Goal: Task Accomplishment & Management: Contribute content

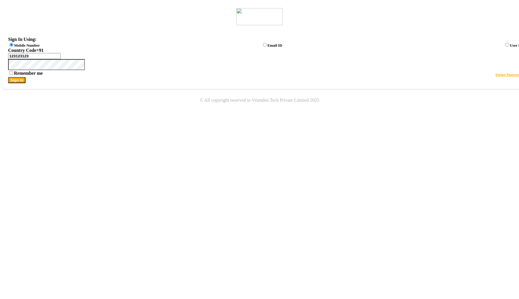
type input "123123123"
click at [25, 83] on button "Sign In" at bounding box center [16, 80] width 17 height 6
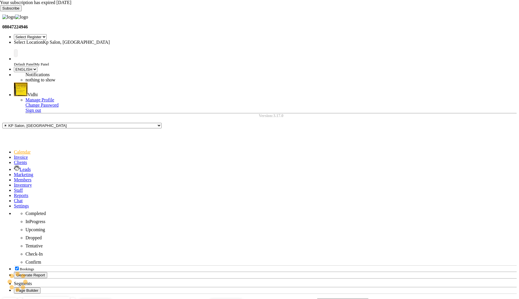
select select "en"
select select "7"
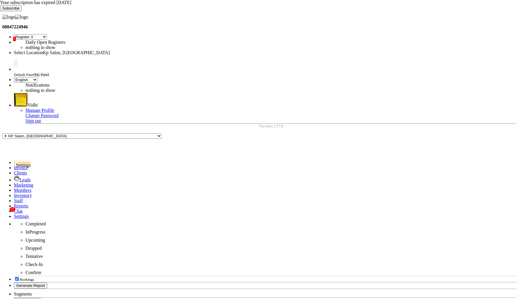
click at [14, 214] on icon at bounding box center [14, 216] width 0 height 5
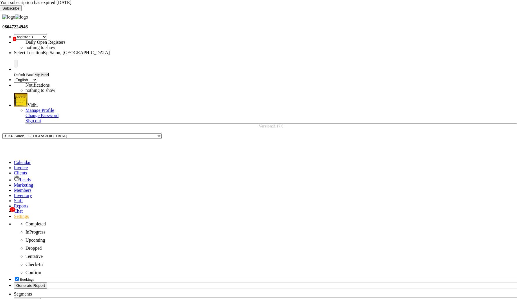
select select "FAILED"
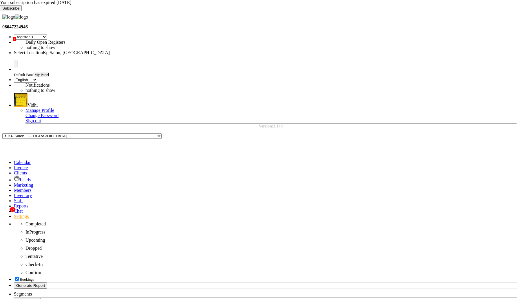
select select
select select "AUTHENTICATION"
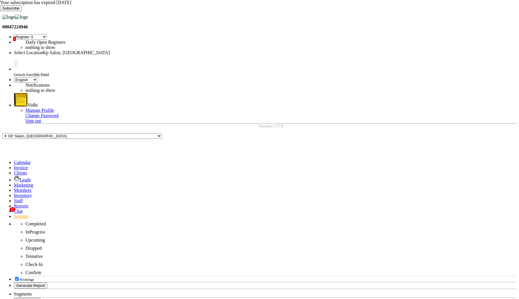
type input "o"
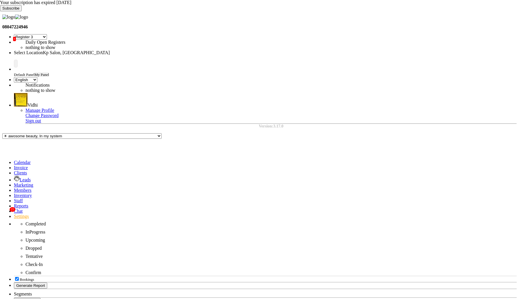
click at [0, 11] on icon at bounding box center [0, 11] width 0 height 0
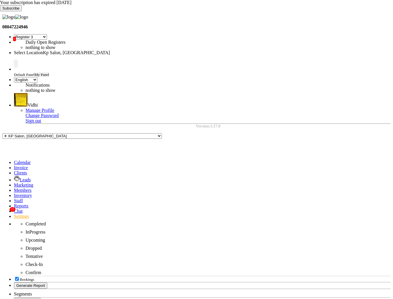
select select "7"
select select "en"
select select "7"
select select "en"
select select "7"
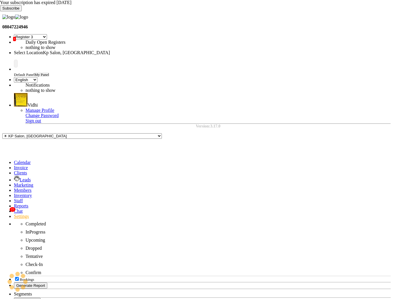
select select "en"
select select "APPROVED"
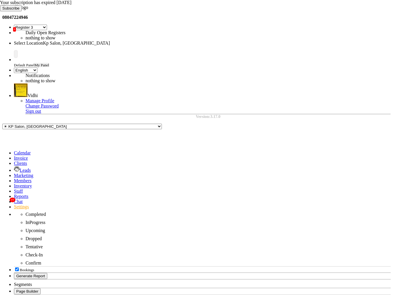
scroll to position [10, 0]
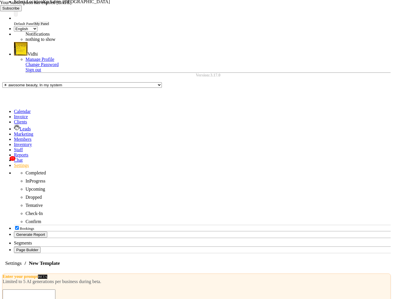
scroll to position [67, 0]
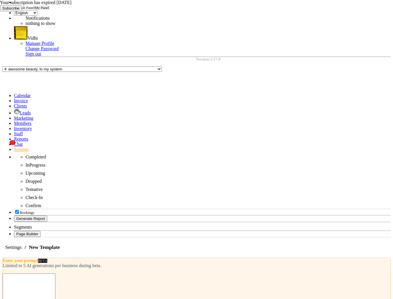
select select "AUTHENTICATION"
drag, startPoint x: 55, startPoint y: 198, endPoint x: 146, endPoint y: 198, distance: 90.7
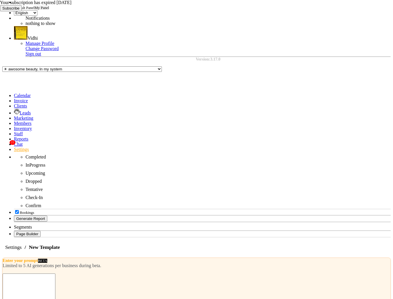
copy span "is your verification code."
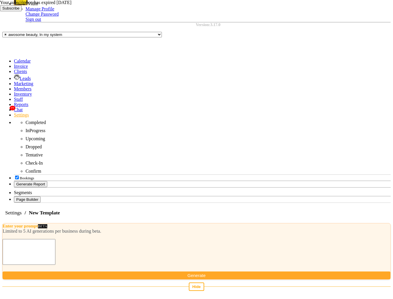
scroll to position [103, 0]
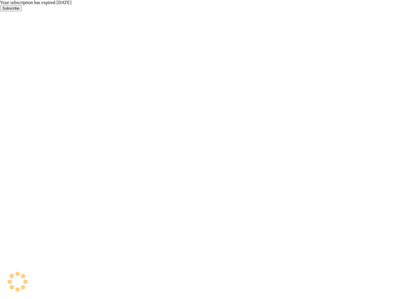
select select "7"
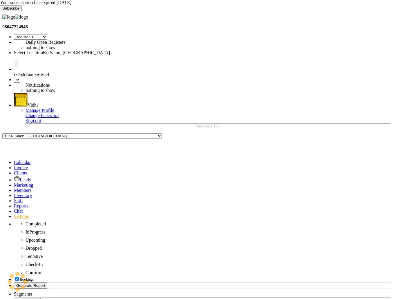
select select "en"
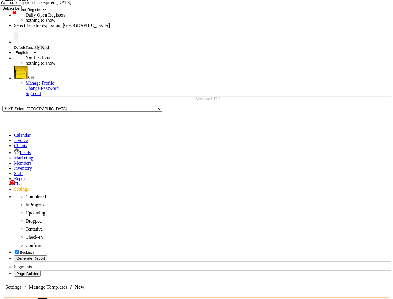
scroll to position [28, 0]
select select "AUTHENTICATION"
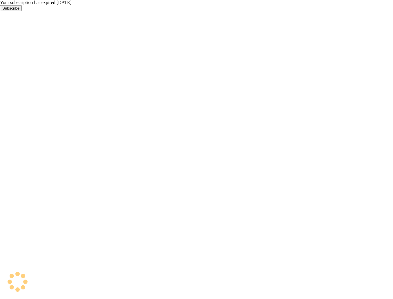
select select "7"
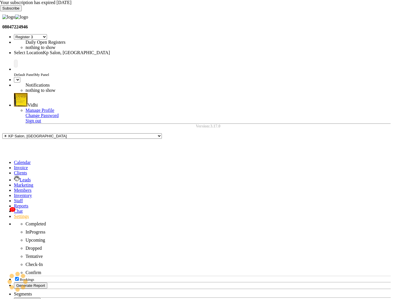
select select "en"
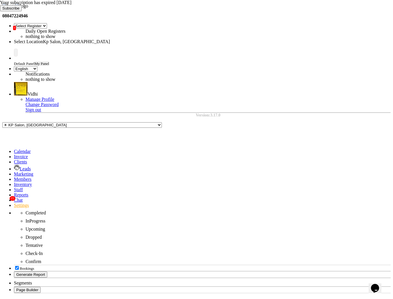
scroll to position [14, 0]
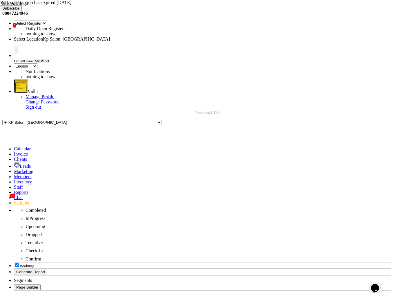
select select "AUTHENTICATION"
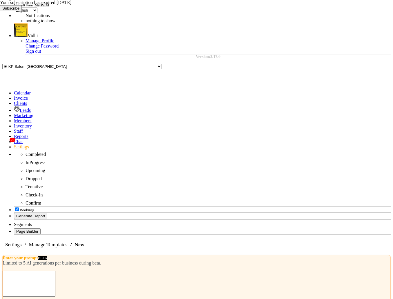
scroll to position [70, 0]
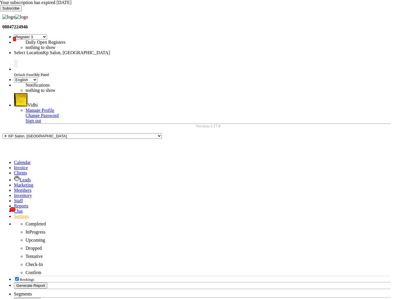
select select "7"
select select "en"
select select "7"
select select "en"
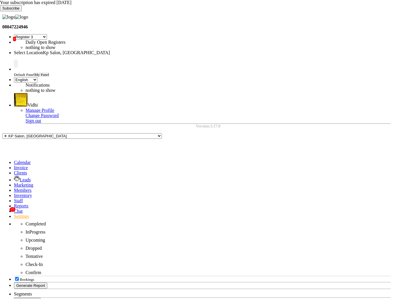
select select "AUTHENTICATION"
select select "7"
select select "en"
select select "7"
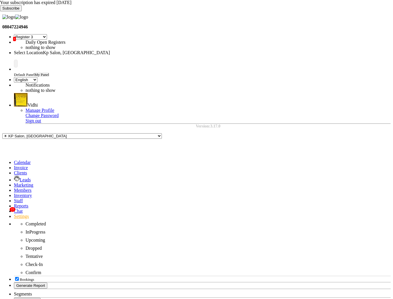
select select "en"
select select "7"
select select "en"
select select "7"
select select "en"
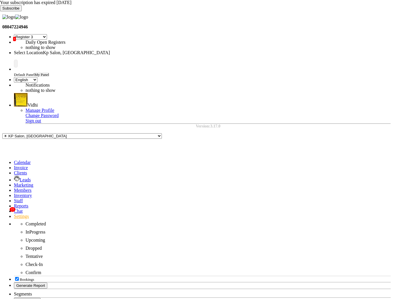
select select "AUTHENTICATION"
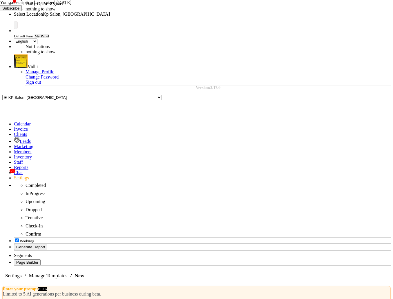
scroll to position [40, 0]
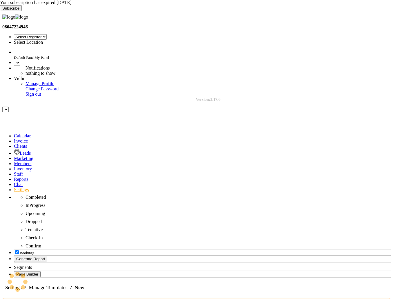
select select "7"
select select "en"
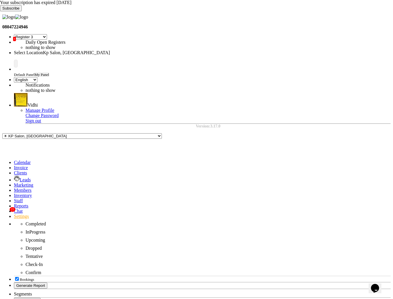
select select "AUTHENTICATION"
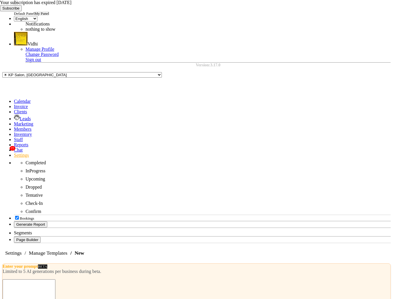
scroll to position [62, 0]
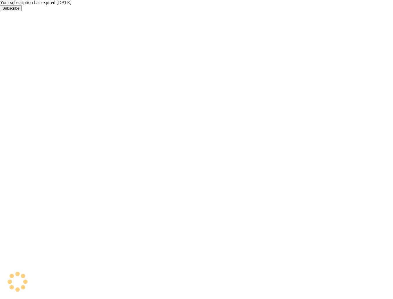
select select "7"
select select "en"
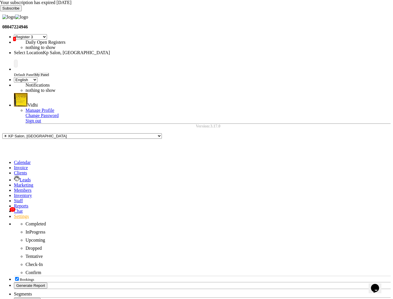
select select "AUTHENTICATION"
select select "7"
select select "en"
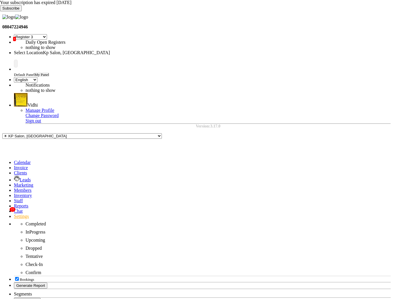
select select "7"
select select "en"
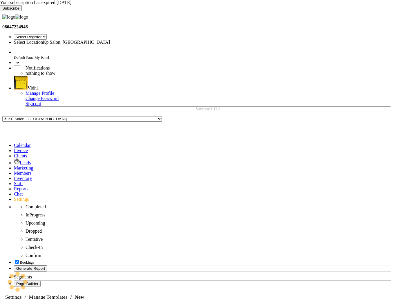
select select "7"
select select "en"
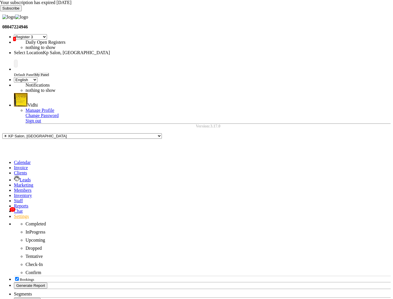
select select "AUTHENTICATION"
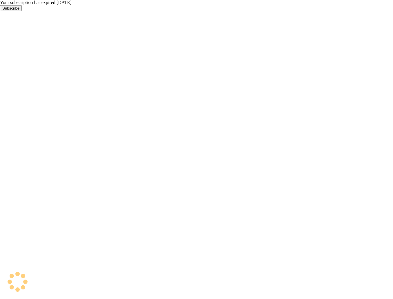
select select "7"
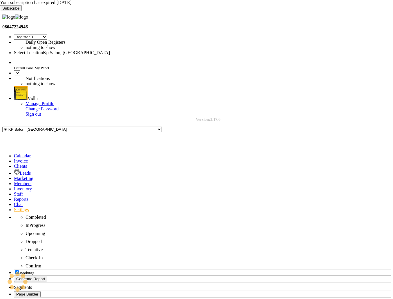
select select "en"
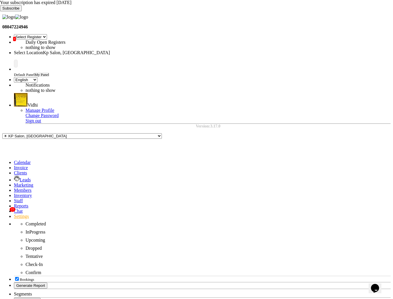
select select "MARKETING"
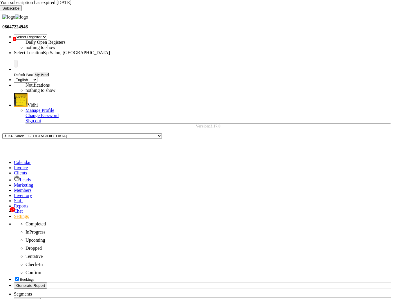
select select "IMAGE"
select select "AUTHENTICATION"
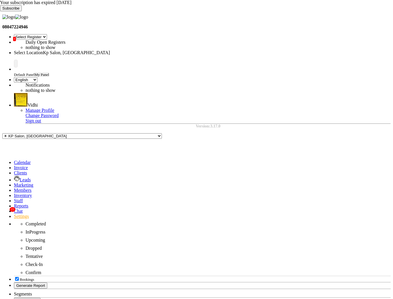
select select "TEXT"
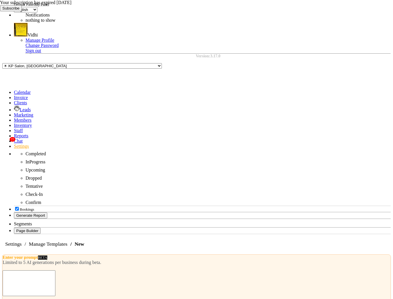
scroll to position [71, 0]
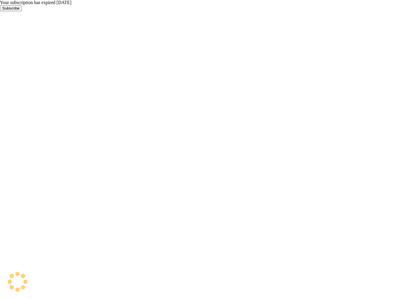
select select "7"
select select "en"
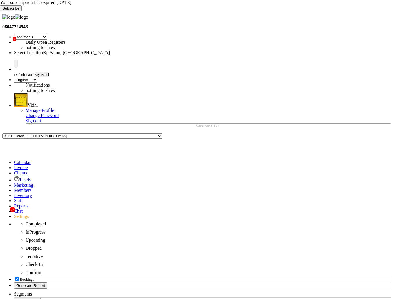
click at [0, 11] on icon at bounding box center [0, 11] width 0 height 0
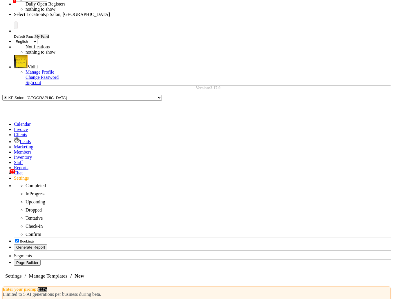
scroll to position [27, 0]
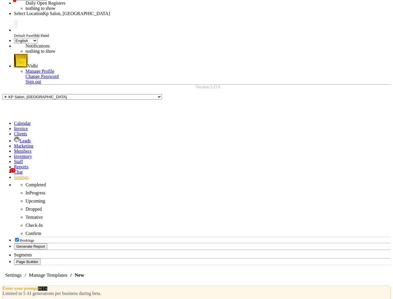
select select "AUTHENTICATION"
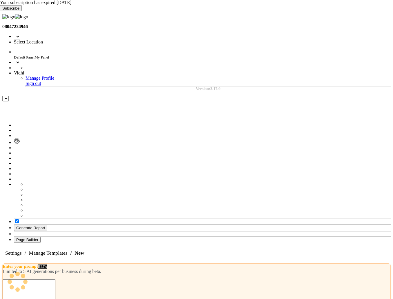
select select "7"
select select "en"
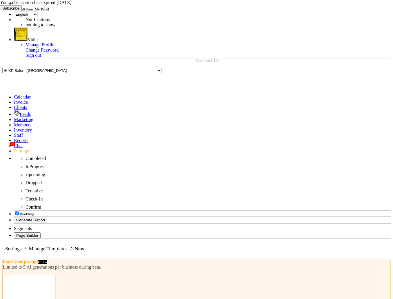
scroll to position [67, 0]
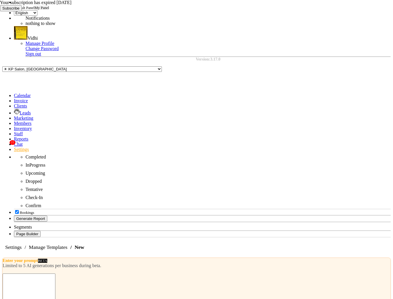
select select "AUTHENTICATION"
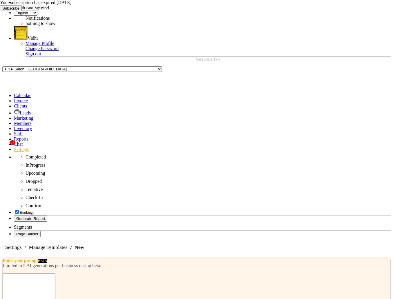
scroll to position [64, 0]
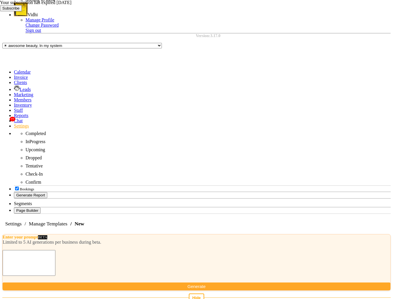
scroll to position [91, 0]
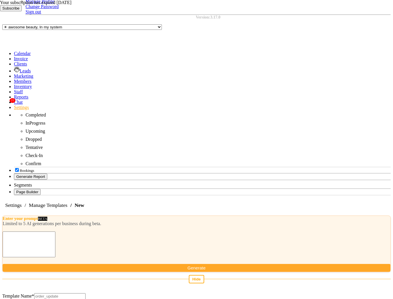
scroll to position [112, 0]
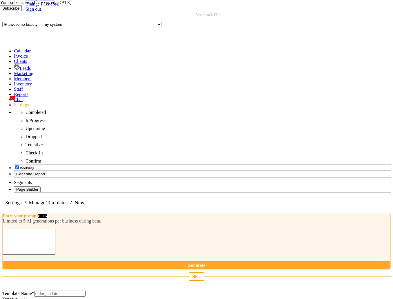
select select "UTILITY"
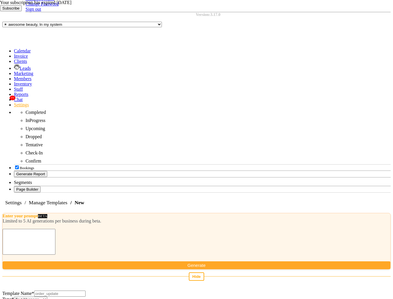
click at [85, 291] on input "Template Name *" at bounding box center [59, 294] width 51 height 6
type input "testing_template_01"
type input "test"
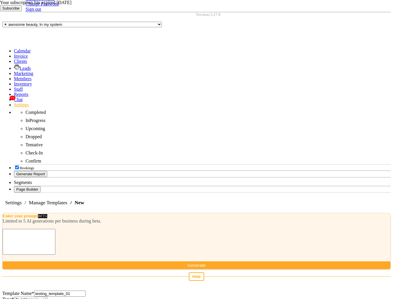
type textarea "H"
type textarea "Just for testing"
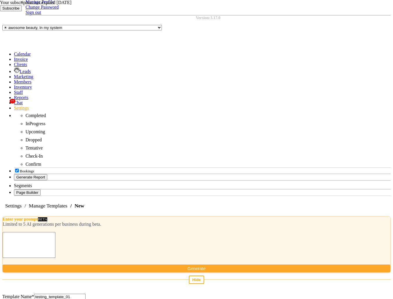
type input "test"
select select "APPROVED"
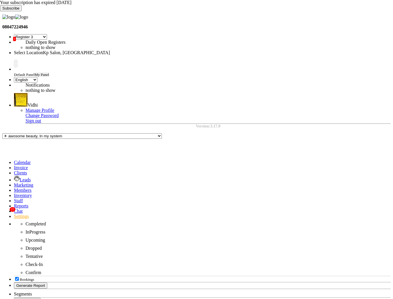
select select
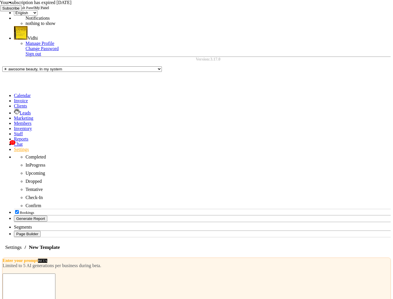
select select "IMAGE"
select select "AUTHENTICATION"
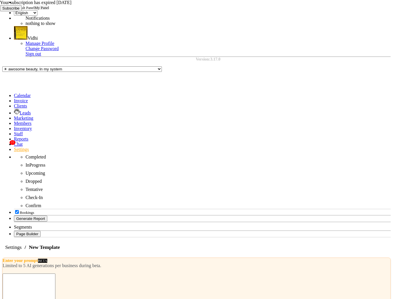
select select "TEXT"
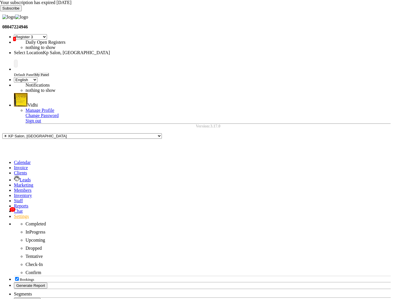
select select "7"
select select "en"
select select "7"
select select "en"
select select "7"
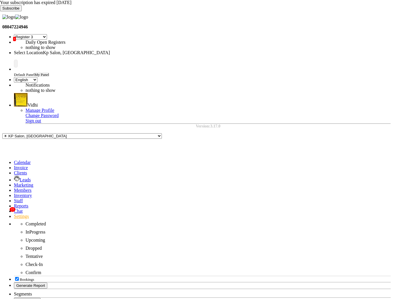
select select "en"
select select "7"
select select "en"
select select "7"
select select "en"
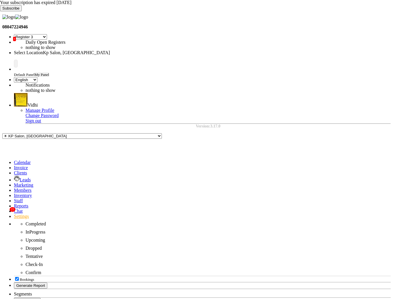
select select "7"
select select "en"
select select "7"
select select "en"
select select "7"
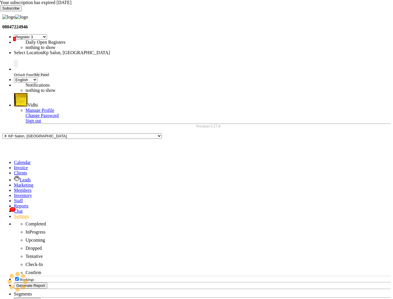
select select "en"
select select "7"
select select "en"
select select "7"
select select "en"
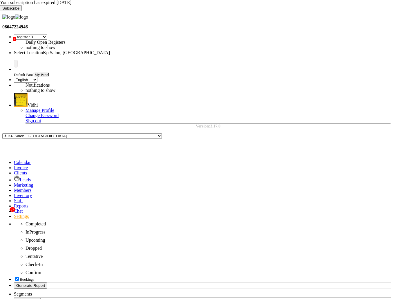
select select "7"
select select "en"
select select "AUTHENTICATION"
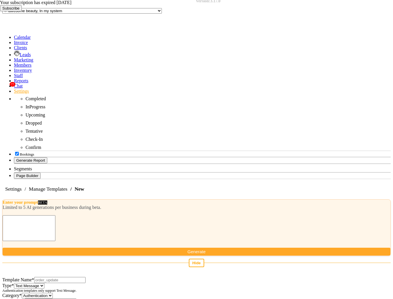
scroll to position [127, 0]
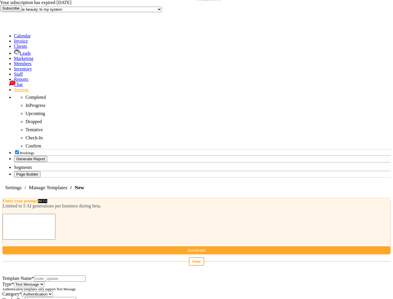
select select "QUICK_REPLY"
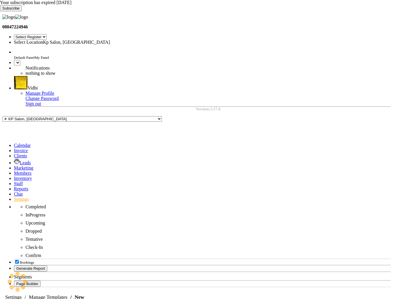
select select "7"
select select "en"
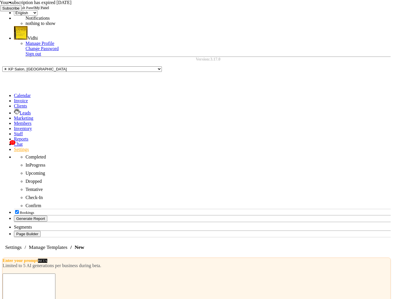
select select "AUTHENTICATION"
select select "OTP"
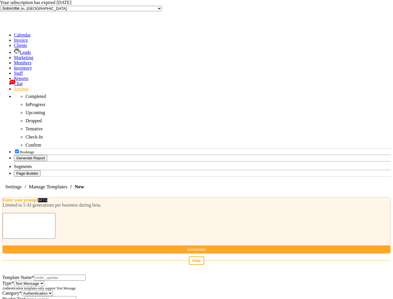
scroll to position [128, 0]
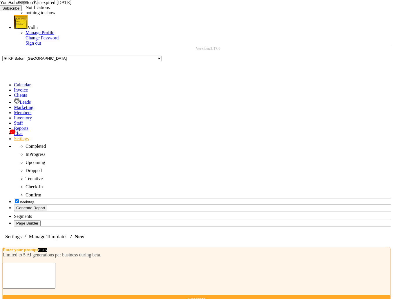
scroll to position [0, 0]
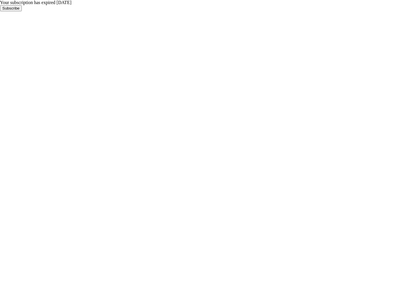
select select "7"
select select "en"
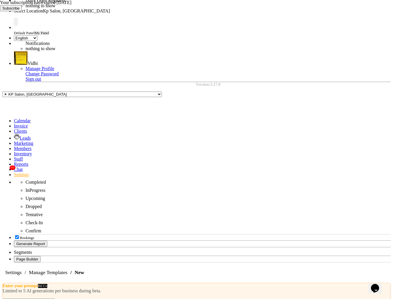
scroll to position [67, 0]
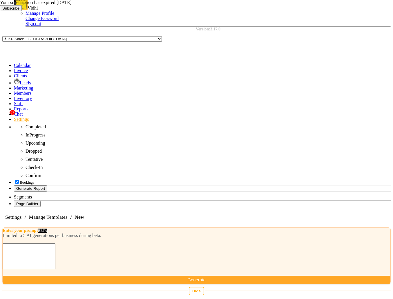
scroll to position [108, 0]
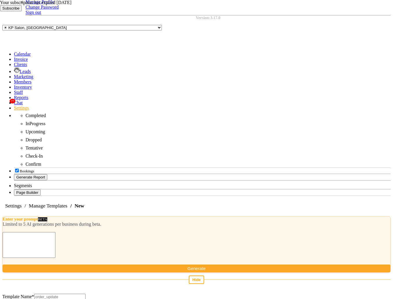
select select "AUTHENTICATION"
select select "OTP"
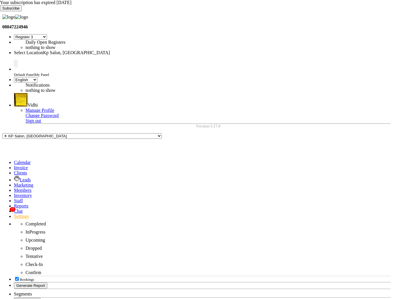
select select "7"
select select "en"
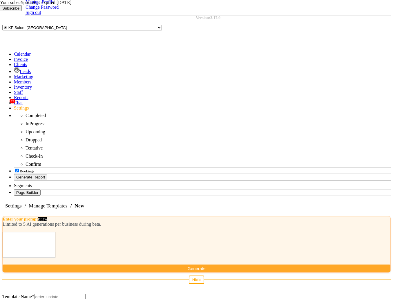
select select "AUTHENTICATION"
select select "OTP"
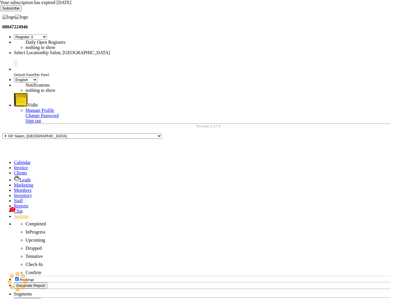
select select "7"
select select "en"
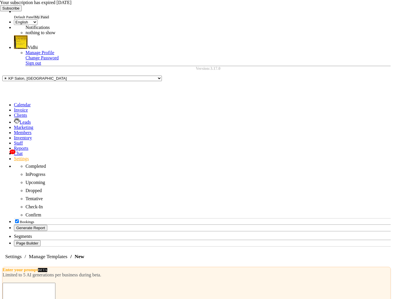
scroll to position [67, 0]
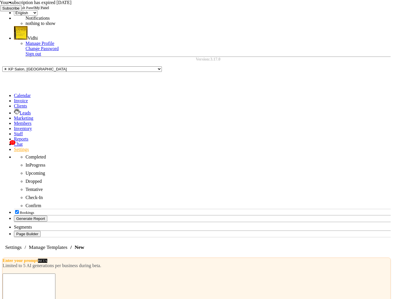
select select "AUTHENTICATION"
select select "OTP"
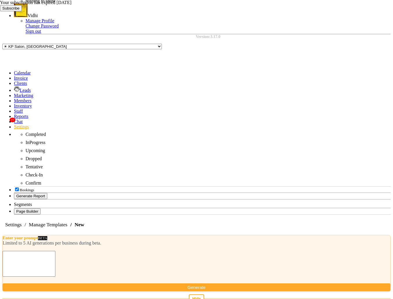
scroll to position [101, 0]
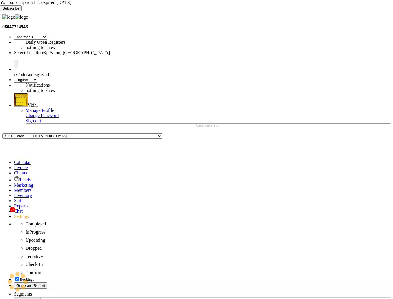
select select "7"
select select "en"
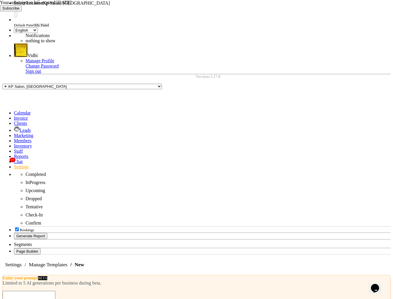
scroll to position [67, 0]
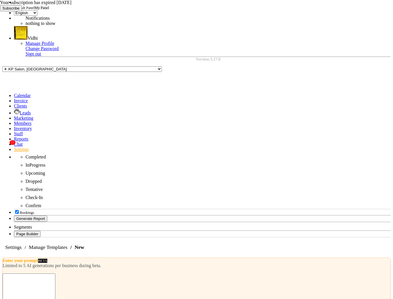
select select "AUTHENTICATION"
select select "OTP"
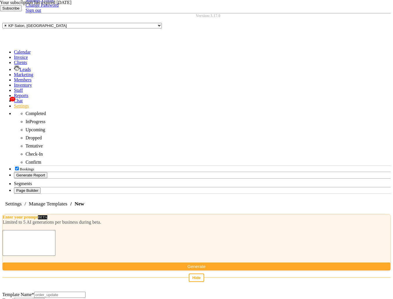
scroll to position [119, 0]
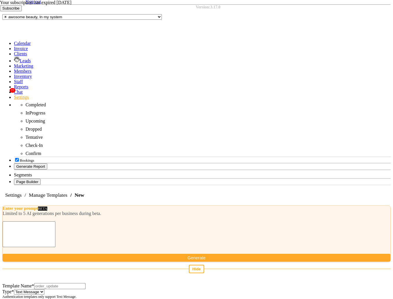
click at [53, 299] on select "Utility Marketing Authentication" at bounding box center [37, 302] width 31 height 6
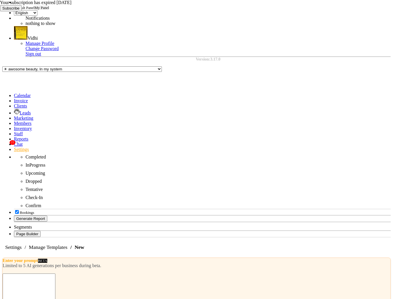
select select "AUTHENTICATION"
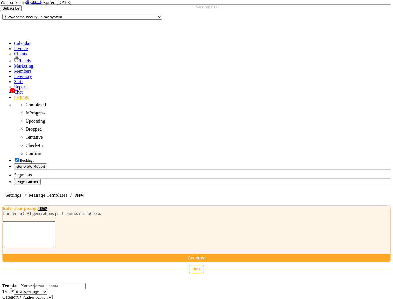
select select "OTP"
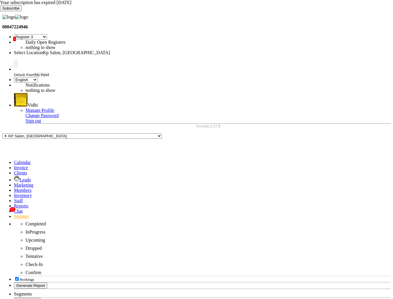
select select "7"
select select "en"
select select "7"
select select "en"
select select "7"
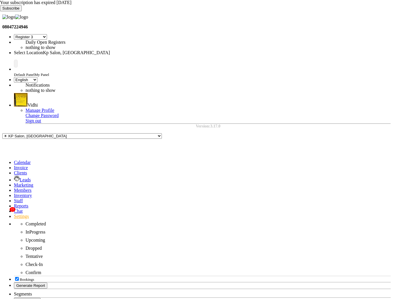
select select "en"
select select "7"
select select "en"
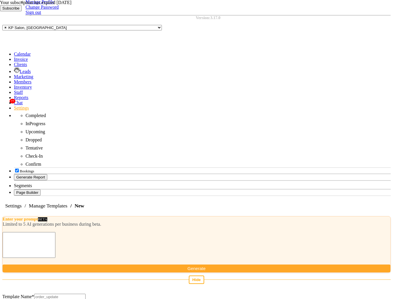
scroll to position [110, 0]
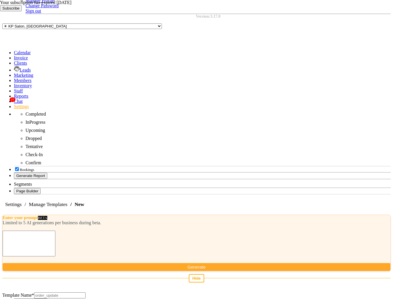
select select "URL"
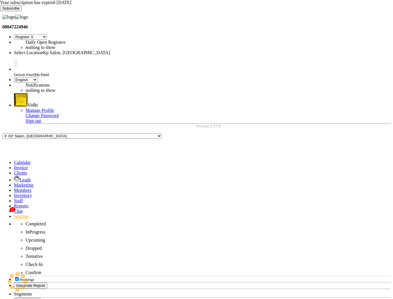
select select "7"
select select "en"
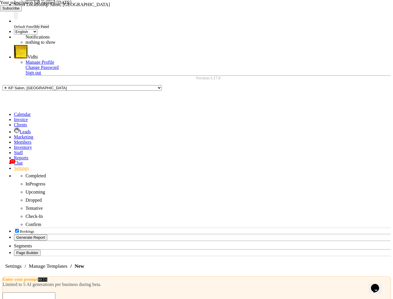
scroll to position [67, 0]
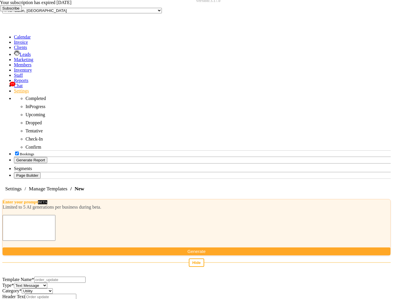
scroll to position [127, 0]
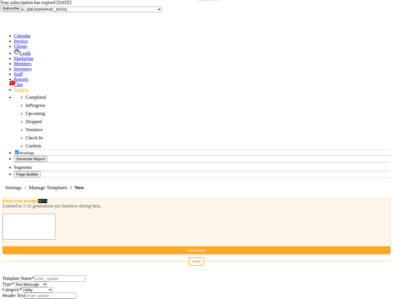
select select "URL with Variable"
select select "all url"
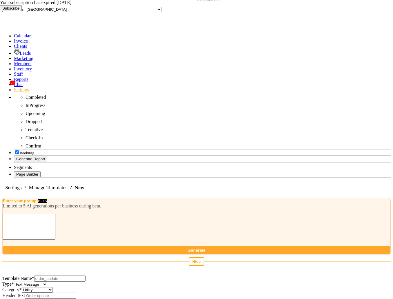
select select "OTP"
select select "COPY_CODE"
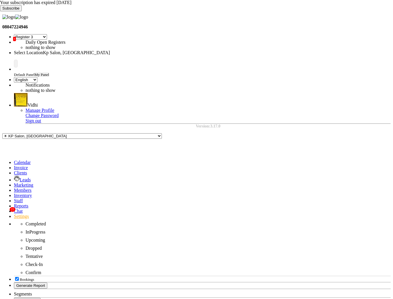
select select "7"
select select "en"
select select "7"
select select "en"
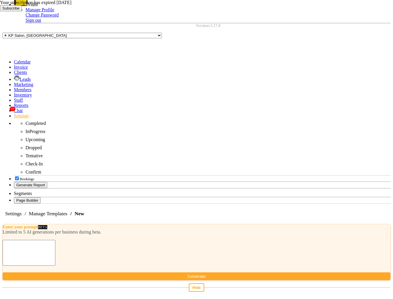
scroll to position [102, 0]
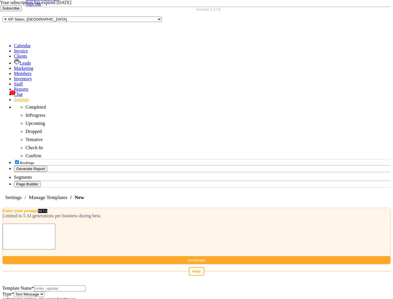
scroll to position [119, 0]
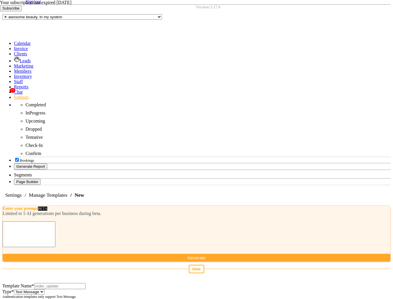
click at [53, 299] on select "Utility Marketing Authentication" at bounding box center [37, 302] width 31 height 6
select select "MARKETING"
click at [53, 299] on select "Utility Marketing Authentication" at bounding box center [37, 302] width 31 height 6
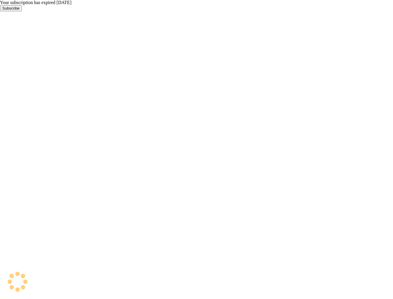
select select "7"
select select "en"
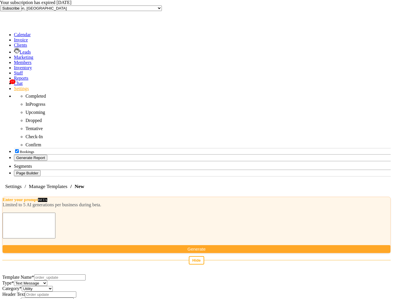
select select "URL with Variable"
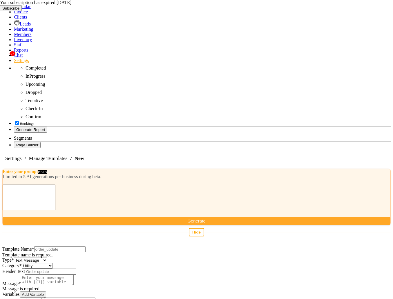
scroll to position [172, 0]
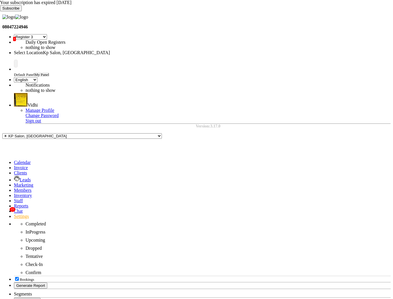
select select "7"
select select "en"
select select "7"
select select "en"
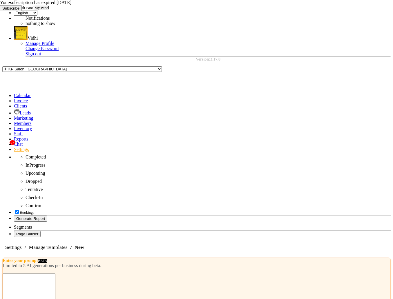
select select "AUTHENTICATION"
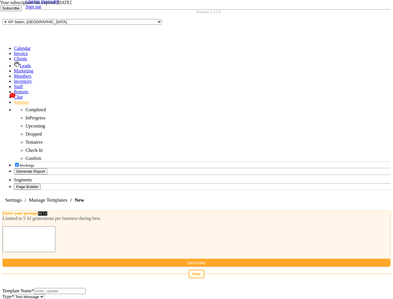
scroll to position [115, 0]
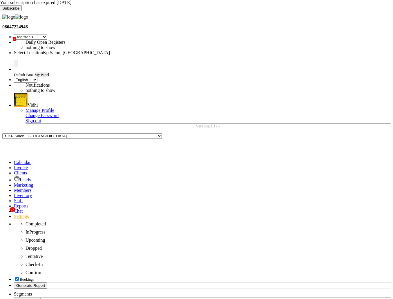
select select "7"
select select "en"
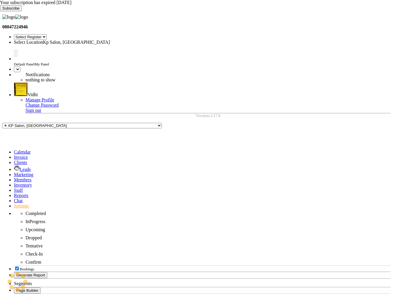
select select "7"
select select "en"
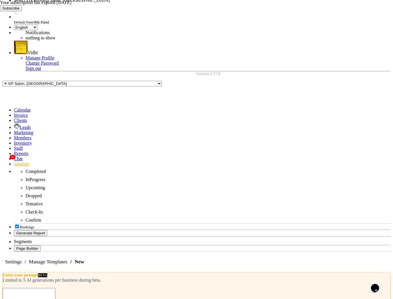
scroll to position [54, 0]
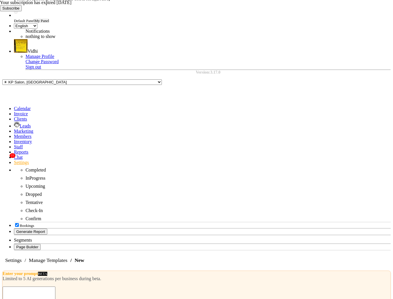
select select "AUTHENTICATION"
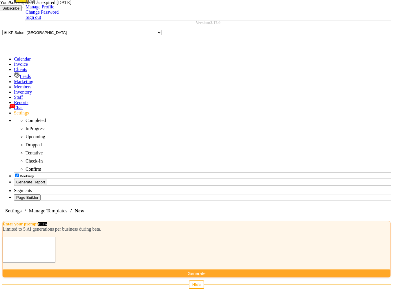
scroll to position [105, 0]
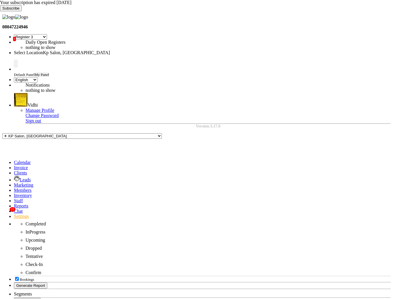
select select "7"
select select "en"
select select "7"
select select "en"
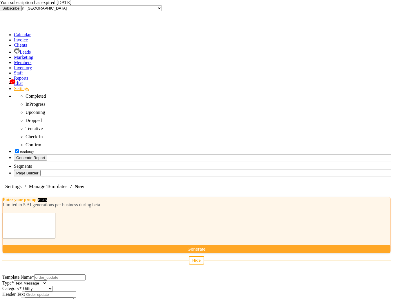
select select "OTP"
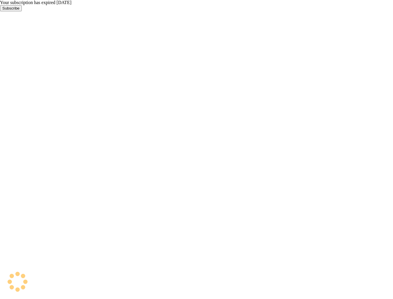
select select "7"
select select "en"
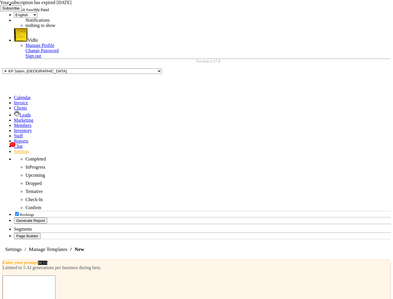
scroll to position [67, 0]
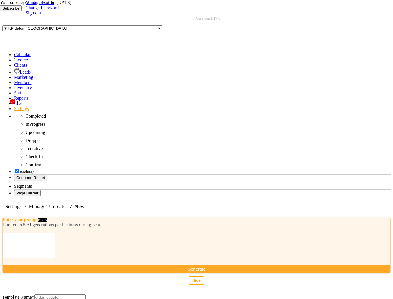
scroll to position [128, 0]
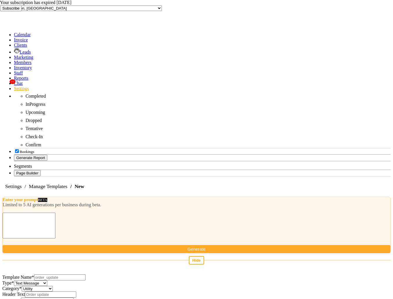
select select "OTP"
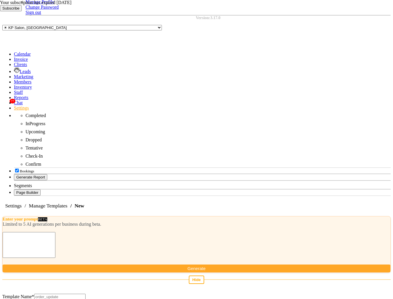
click at [67, 294] on input "Template Name *" at bounding box center [59, 297] width 51 height 6
click at [85, 294] on input "testing_temp-10" at bounding box center [59, 297] width 51 height 6
type input "testing_temp_t"
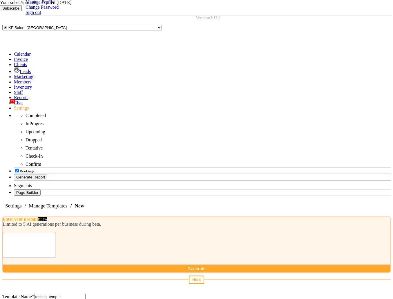
type textarea "test"
click at [0, 11] on icon at bounding box center [0, 11] width 0 height 0
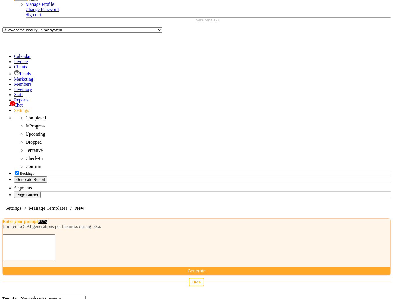
select select "URL with Variable"
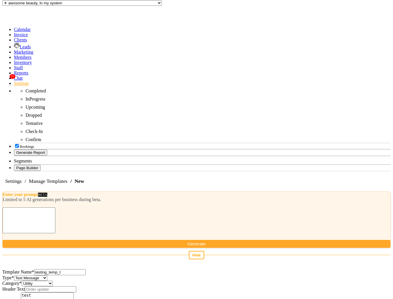
scroll to position [123, 0]
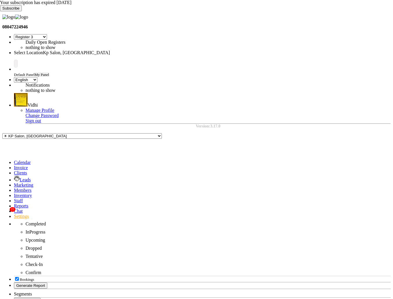
select select "7"
select select "en"
select select "7"
select select "en"
select select "7"
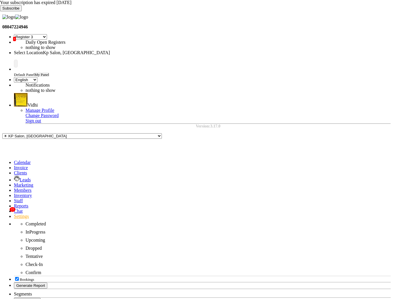
select select "en"
select select "7"
select select "en"
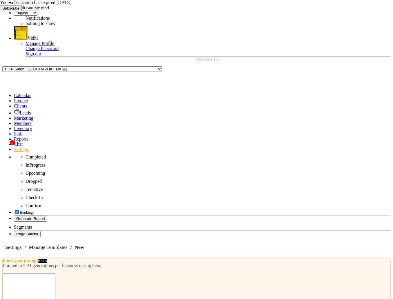
select select "AUTHENTICATION"
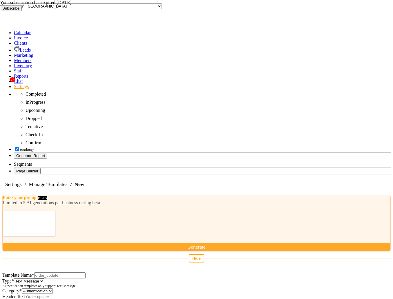
scroll to position [133, 0]
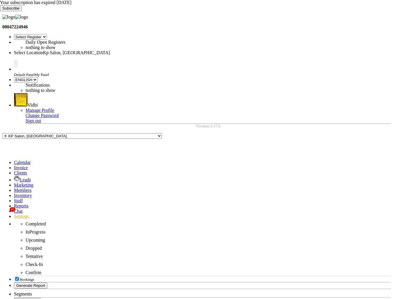
select select "en"
select select "7"
select select "AUTHENTICATION"
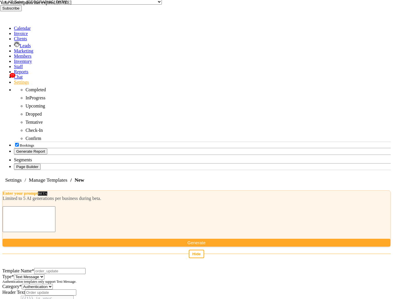
scroll to position [139, 0]
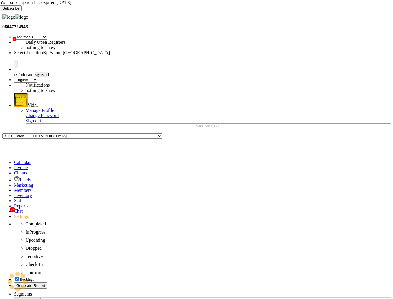
select select "7"
select select "en"
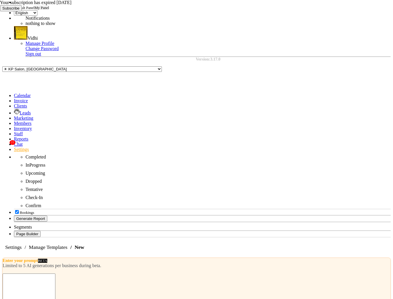
select select "AUTHENTICATION"
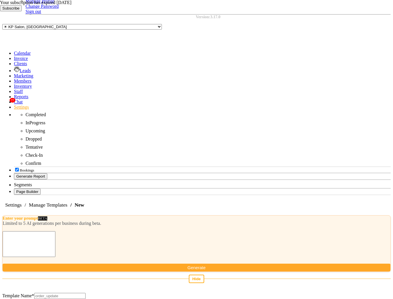
scroll to position [124, 0]
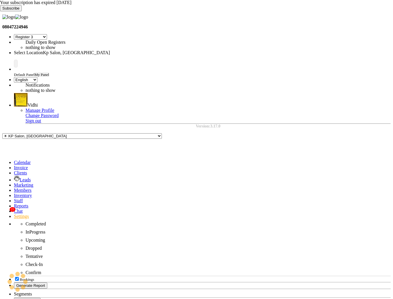
select select "7"
select select "en"
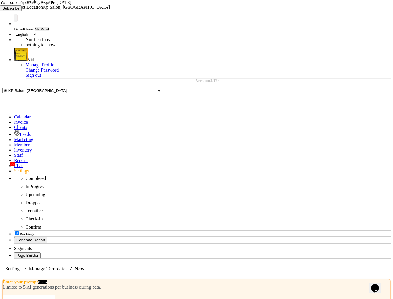
scroll to position [67, 0]
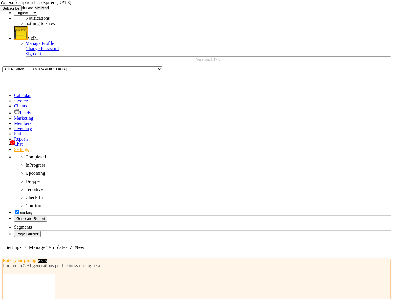
select select "AUTHENTICATION"
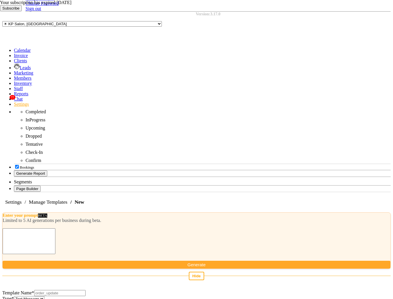
scroll to position [139, 0]
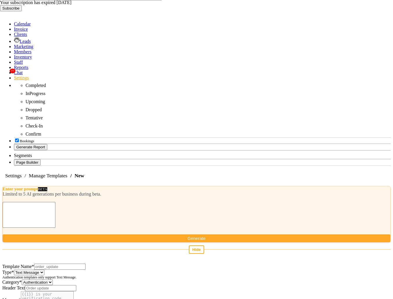
drag, startPoint x: 55, startPoint y: 246, endPoint x: 204, endPoint y: 246, distance: 148.7
copy div "AUTHENTICATION templates must have exactly one button Reset Cancel Create Templ…"
click at [0, 11] on icon at bounding box center [0, 11] width 0 height 0
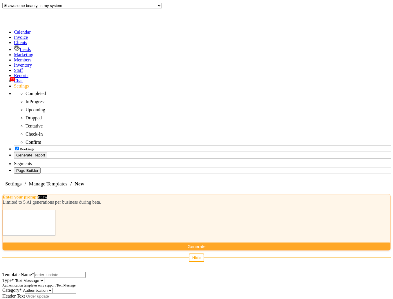
scroll to position [124, 0]
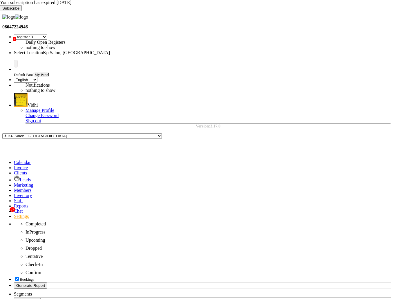
select select "7"
select select "en"
select select "7"
select select "en"
select select "7"
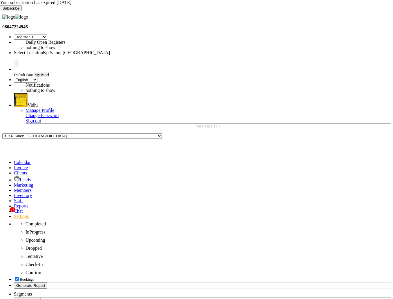
select select "en"
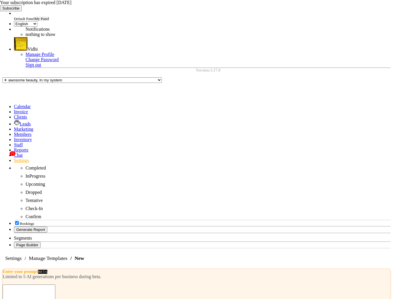
scroll to position [67, 0]
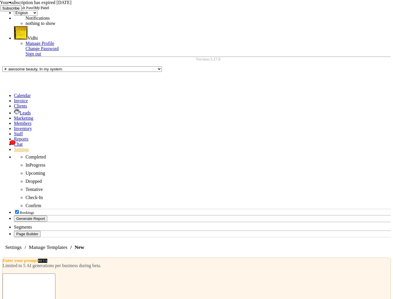
select select "AUTHENTICATION"
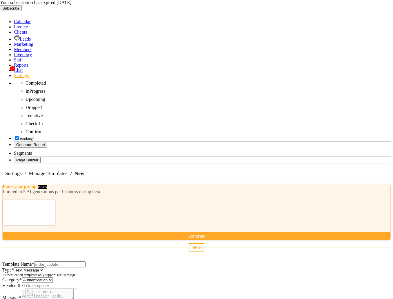
scroll to position [140, 0]
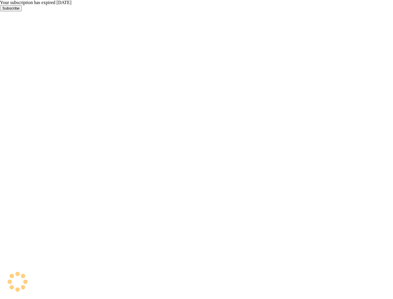
select select "7"
select select "en"
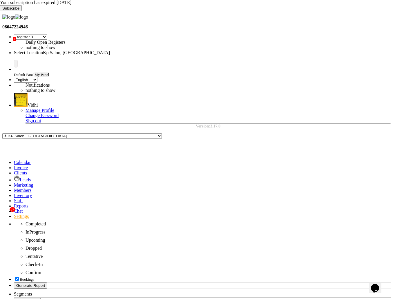
select select "AUTHENTICATION"
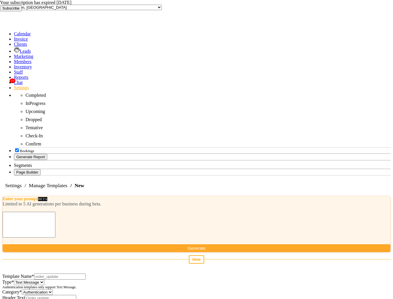
scroll to position [141, 0]
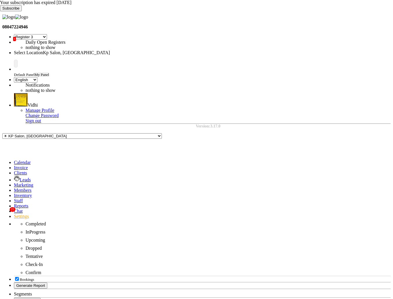
select select "7"
select select "en"
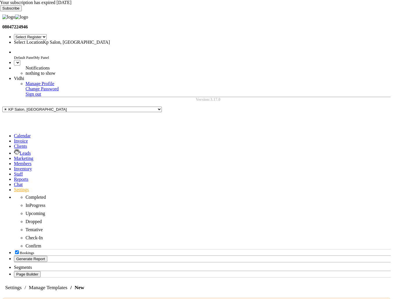
select select "7"
select select "en"
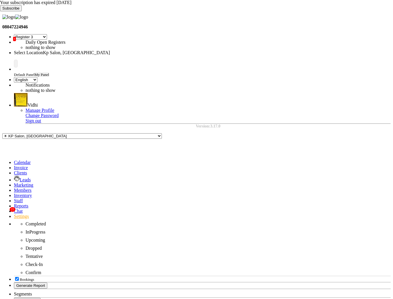
select select "7"
select select "en"
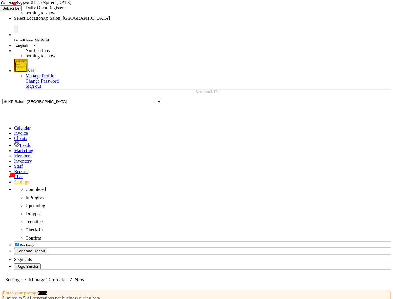
scroll to position [67, 0]
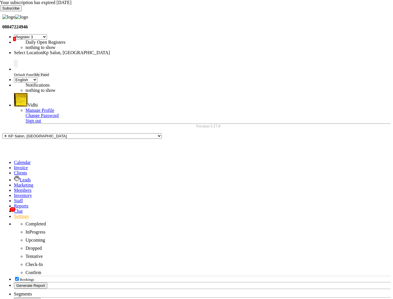
select select "7"
select select "en"
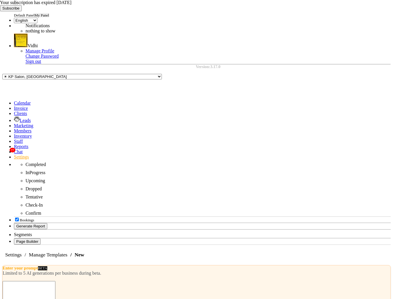
scroll to position [67, 0]
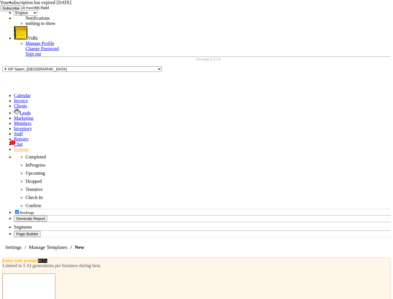
select select "AUTHENTICATION"
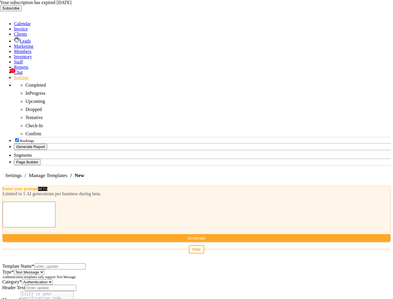
scroll to position [141, 0]
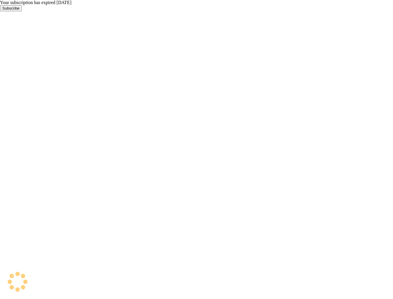
select select "7"
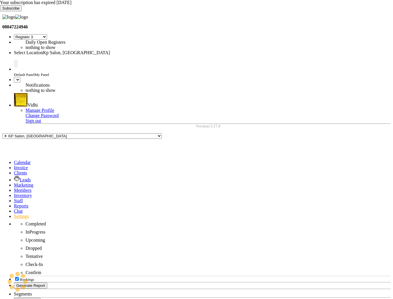
select select "en"
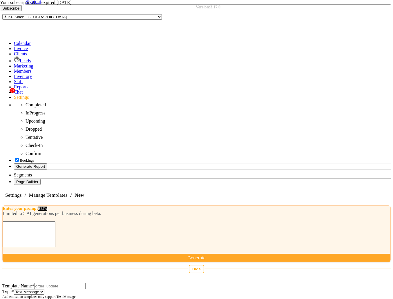
scroll to position [123, 0]
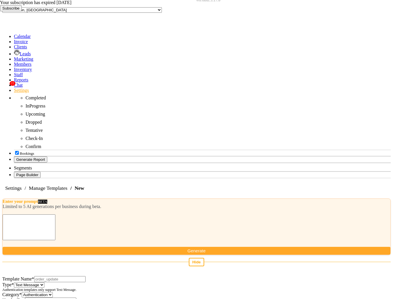
scroll to position [125, 0]
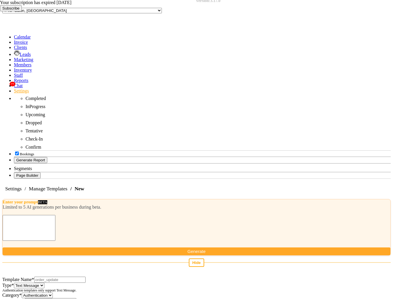
click at [53, 293] on select "Utility Marketing Authentication" at bounding box center [37, 296] width 31 height 6
select select "MARKETING"
click at [53, 293] on select "Utility Marketing Authentication" at bounding box center [37, 296] width 31 height 6
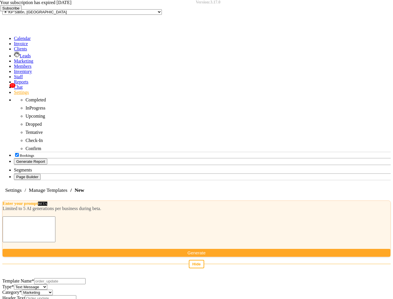
scroll to position [128, 0]
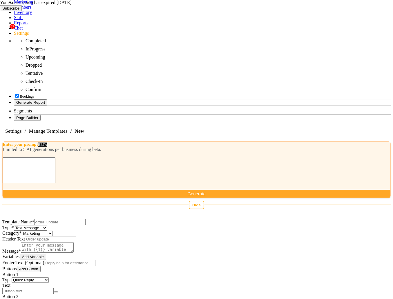
scroll to position [189, 0]
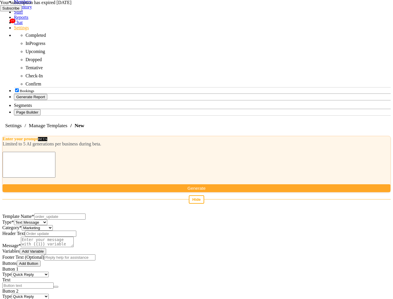
click at [49, 272] on select "Quick Reply URL Phone Number URL with Variable OTP" at bounding box center [30, 275] width 37 height 6
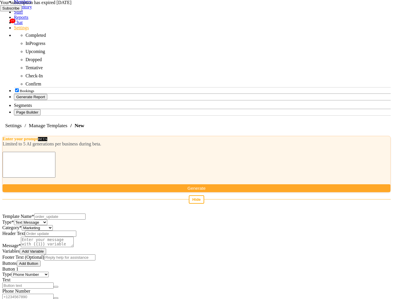
select select "URL with Variable"
click at [49, 272] on select "Quick Reply URL Phone Number URL with Variable OTP" at bounding box center [30, 275] width 37 height 6
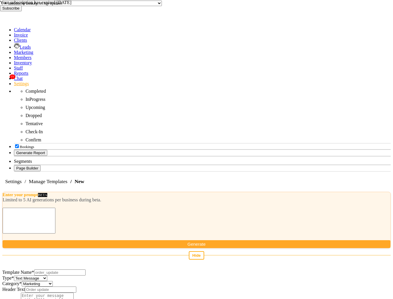
scroll to position [133, 0]
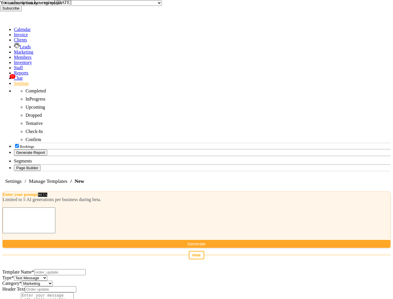
click at [53, 281] on select "Utility Marketing Authentication" at bounding box center [37, 284] width 31 height 6
select select "AUTHENTICATION"
click at [53, 281] on select "Utility Marketing Authentication" at bounding box center [37, 284] width 31 height 6
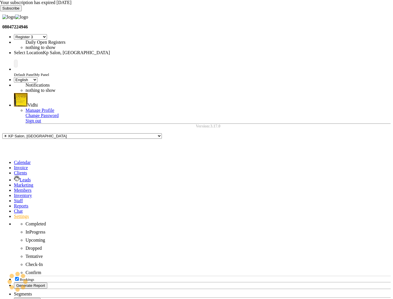
select select "7"
select select "en"
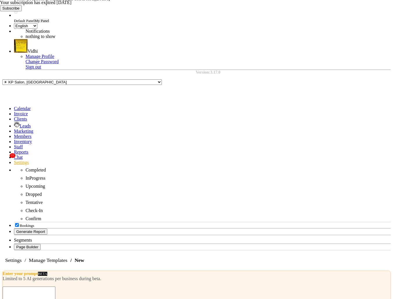
scroll to position [53, 0]
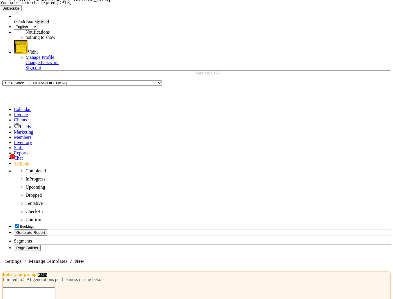
select select "AUTHENTICATION"
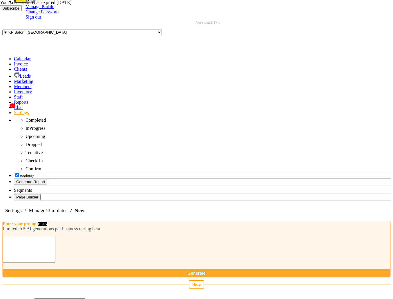
scroll to position [105, 0]
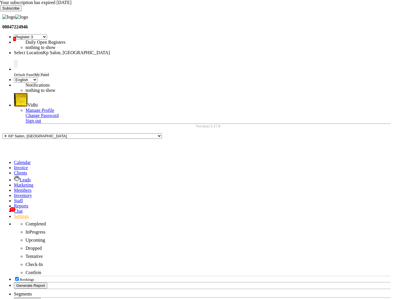
select select "7"
select select "en"
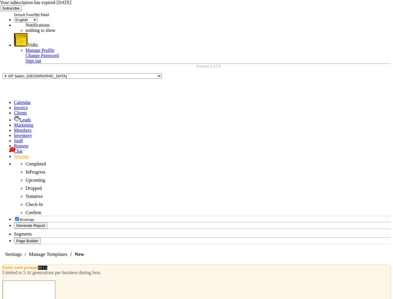
scroll to position [62, 0]
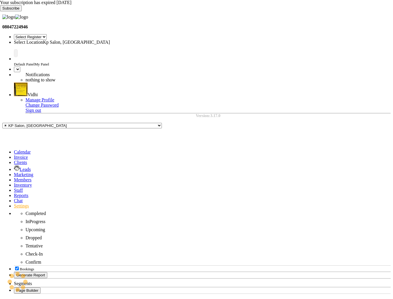
select select "7"
select select "en"
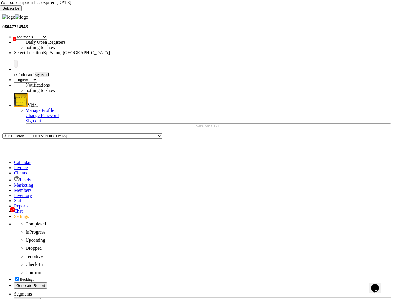
select select "AUTHENTICATION"
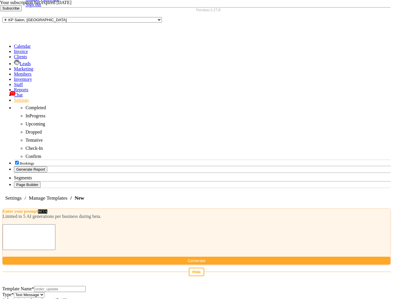
scroll to position [117, 0]
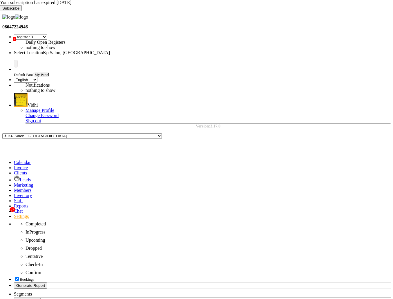
select select "7"
select select "en"
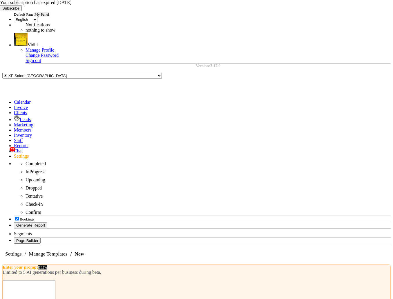
scroll to position [63, 0]
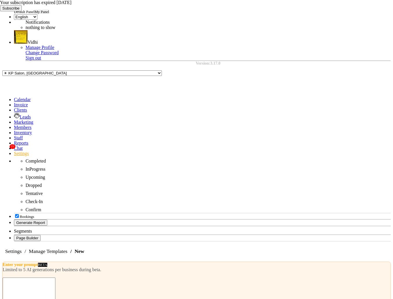
select select "AUTHENTICATION"
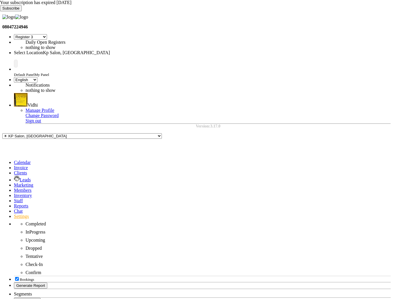
select select "7"
select select "en"
select select "AUTHENTICATION"
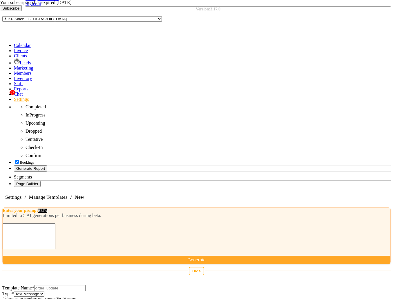
scroll to position [118, 0]
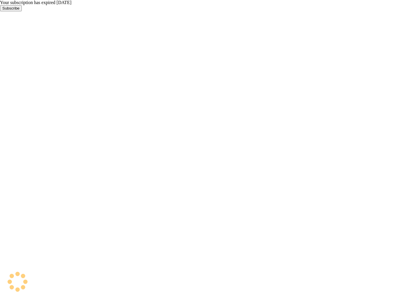
select select "7"
select select "en"
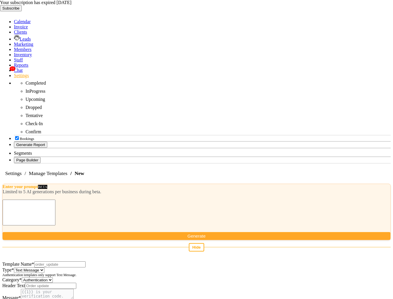
scroll to position [139, 0]
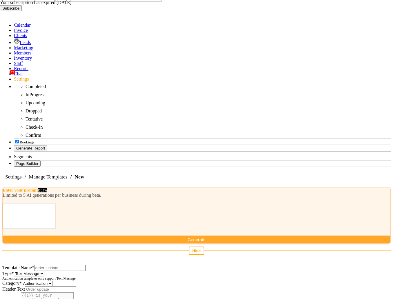
scroll to position [122, 0]
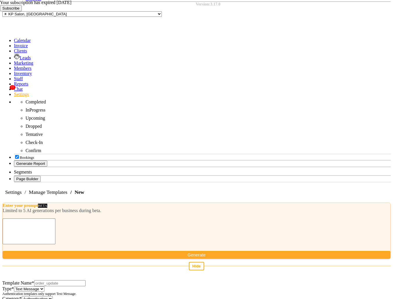
click at [53, 296] on select "Utility Marketing Authentication" at bounding box center [37, 299] width 31 height 6
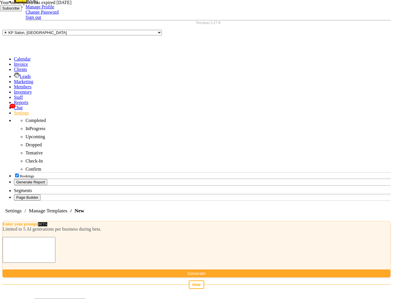
scroll to position [128, 0]
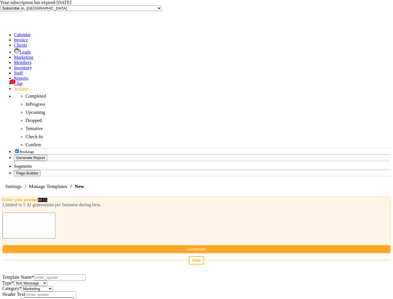
click at [53, 286] on select "Utility Marketing Authentication" at bounding box center [37, 289] width 31 height 6
select select "UTILITY"
click at [53, 286] on select "Utility Marketing Authentication" at bounding box center [37, 289] width 31 height 6
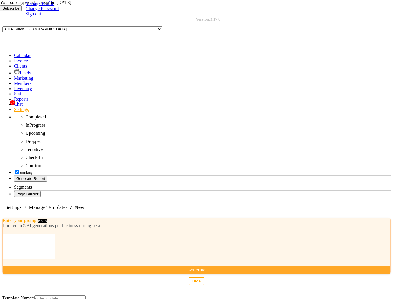
scroll to position [107, 0]
select select "TEXT"
select select "UTILITY"
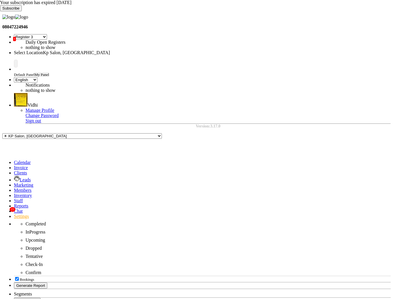
select select "7"
select select "en"
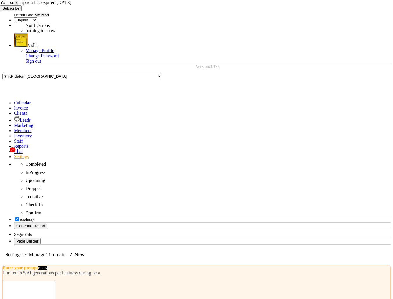
scroll to position [67, 0]
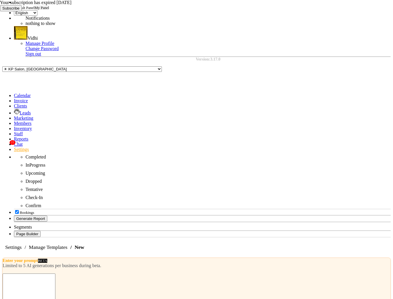
select select "AUTHENTICATION"
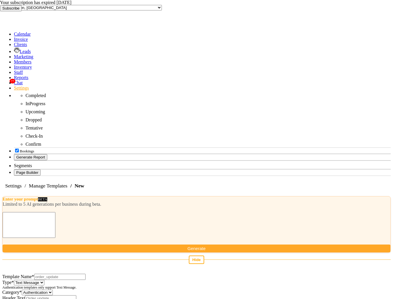
scroll to position [130, 0]
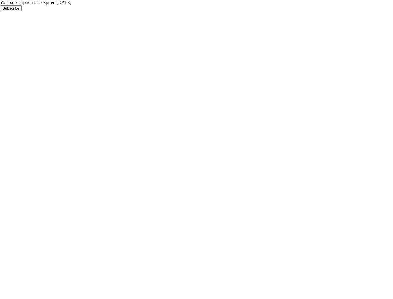
select select "7"
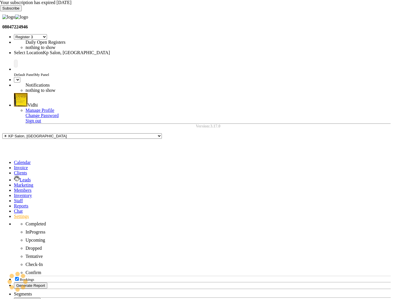
select select "en"
select select "AUTHENTICATION"
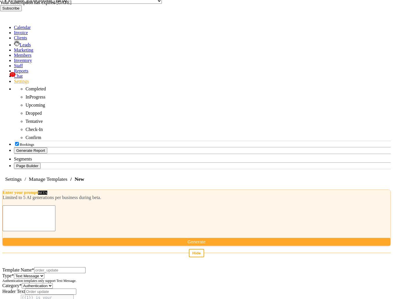
scroll to position [136, 0]
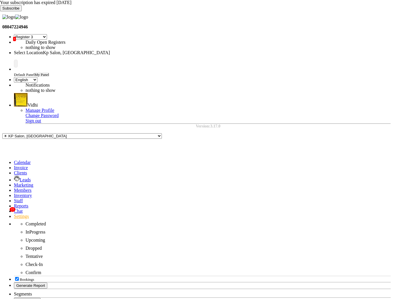
select select "7"
select select "en"
select select "7"
select select "en"
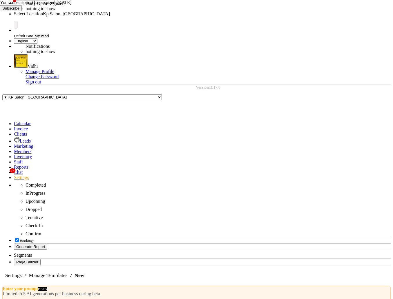
scroll to position [50, 0]
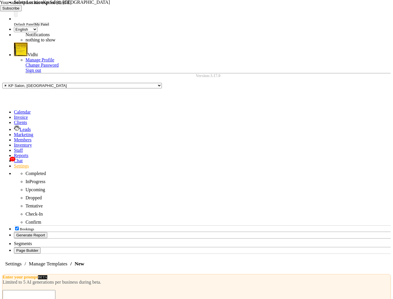
type input "test_authentication_template"
select select "AUTHENTICATION"
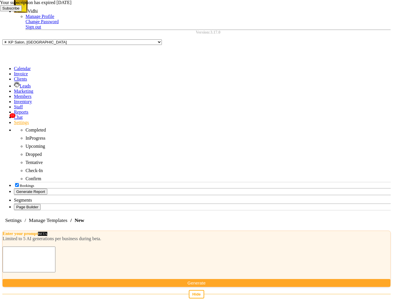
scroll to position [95, 0]
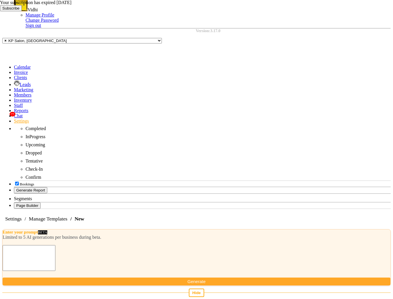
click at [0, 11] on icon at bounding box center [0, 11] width 0 height 0
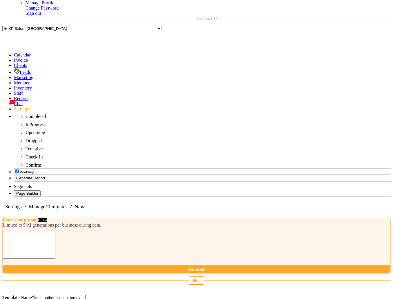
scroll to position [126, 0]
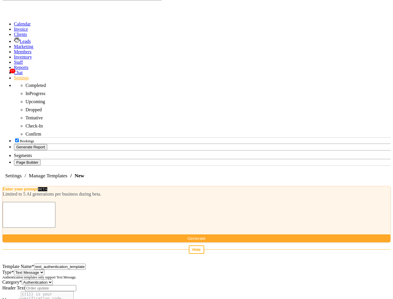
click at [72, 285] on input "Header Text" at bounding box center [50, 288] width 51 height 6
type input "test"
click at [7, 166] on div "Calendar Invoice Clients Leads Marketing Members Inventory Staff Reports 77 Cha…" at bounding box center [196, 93] width 388 height 144
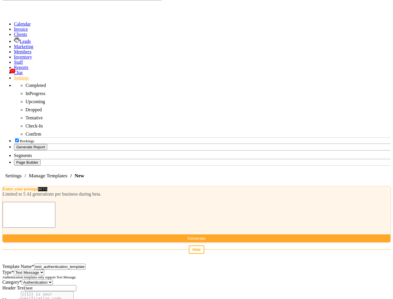
select select "APPROVED"
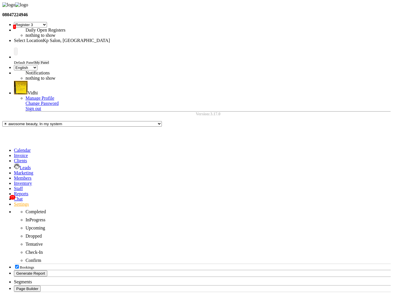
select select
select select "APPROVED"
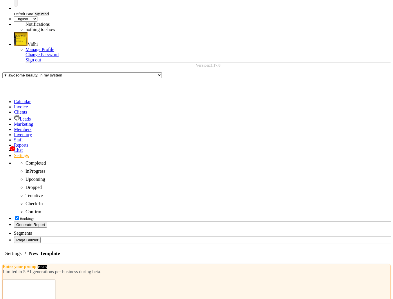
scroll to position [52, 0]
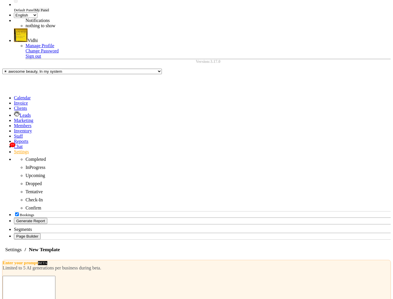
select select "AUTHENTICATION"
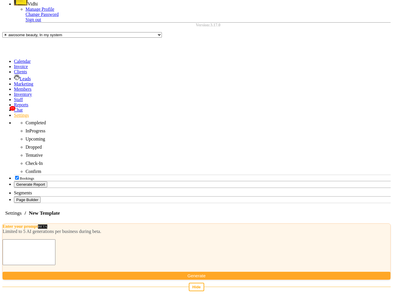
scroll to position [126, 0]
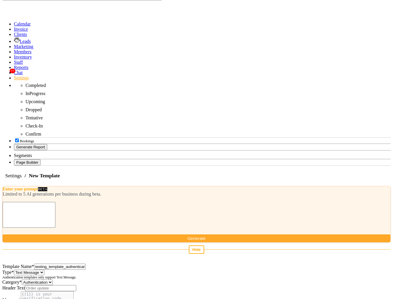
type input "testing_template_authentication"
select select "APPROVED"
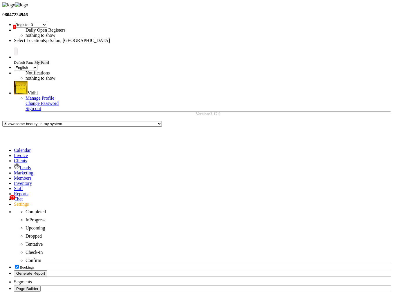
select select "APPROVED"
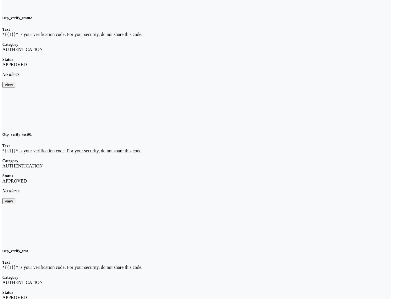
scroll to position [627, 0]
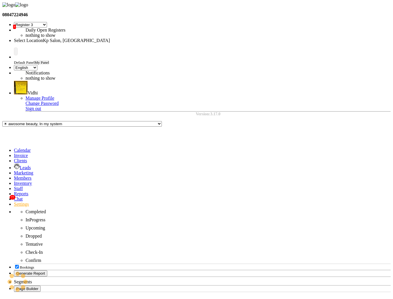
scroll to position [53, 0]
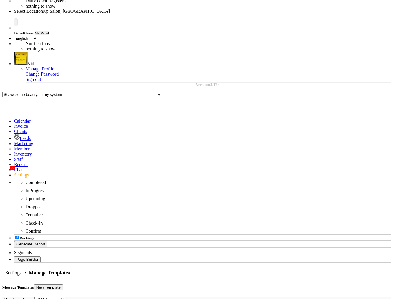
scroll to position [0, 0]
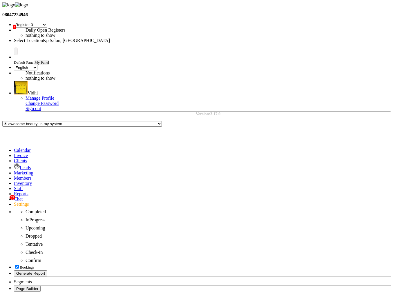
select select
select select "AUTHENTICATION"
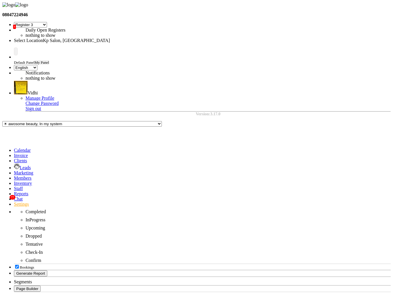
select select "APPROVED"
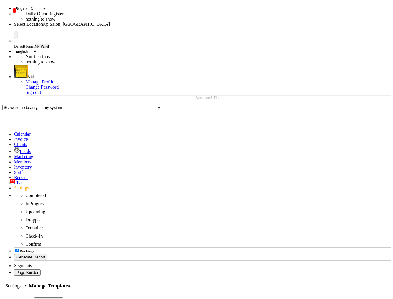
scroll to position [17, 0]
select select
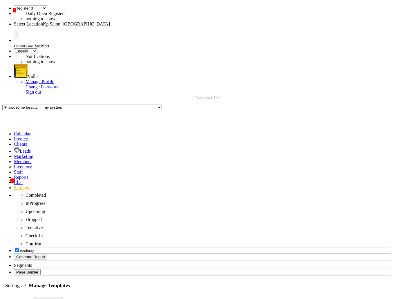
scroll to position [0, 0]
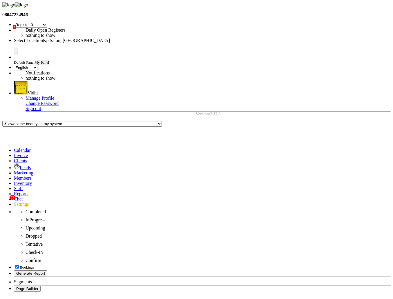
select select "APPROVED"
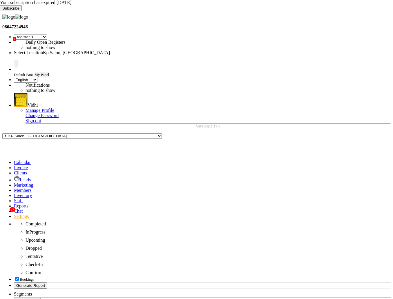
select select "7"
select select "en"
select select "APPROVED"
type input "t"
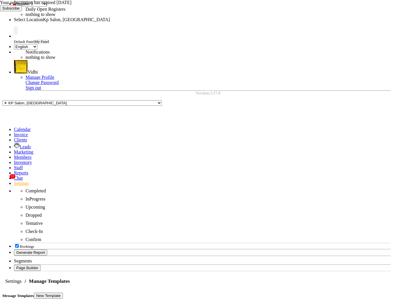
scroll to position [26, 0]
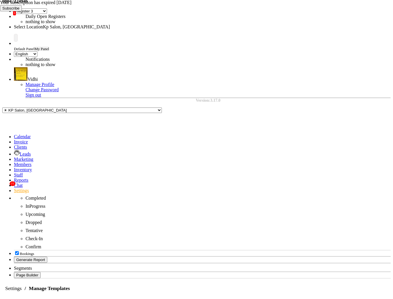
select select "AUTHENTICATION"
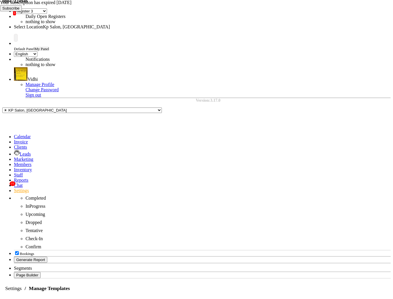
select select
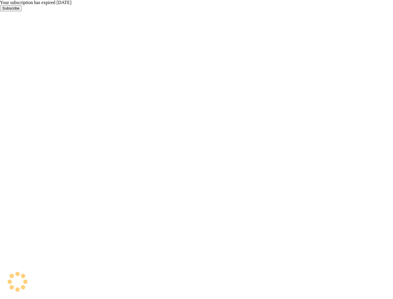
select select "APPROVED"
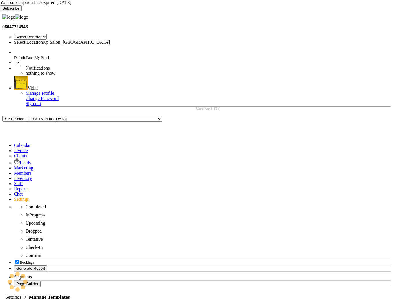
select select "7"
select select "en"
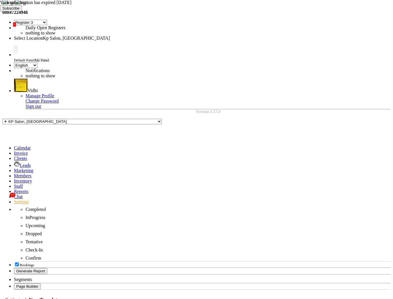
scroll to position [67, 0]
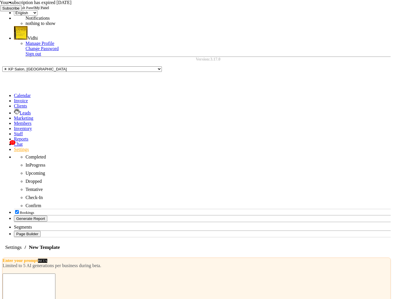
select select "APPROVED"
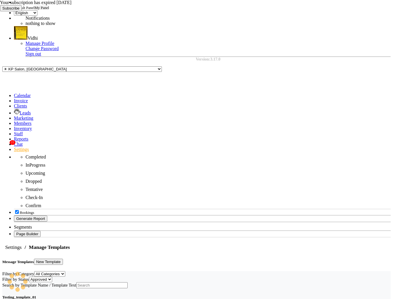
scroll to position [0, 0]
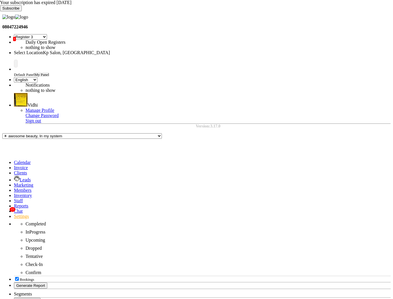
select select
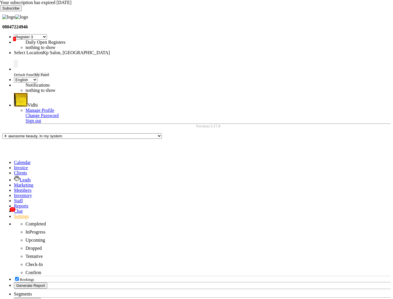
select select "APPROVED"
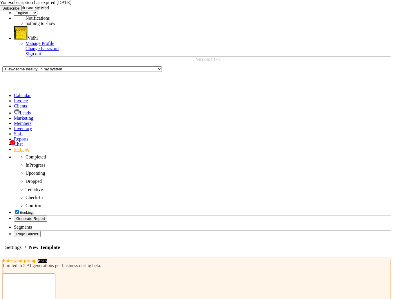
select select "MARKETING"
type input "test"
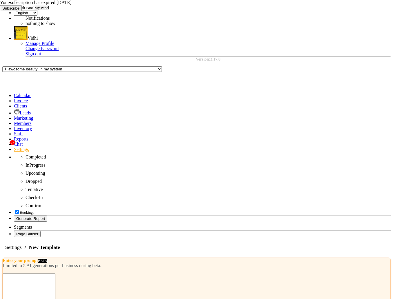
click at [3, 191] on div "Calendar Invoice Clients Leads Marketing Members Inventory Staff Reports 77 Cha…" at bounding box center [196, 165] width 388 height 144
type textarea "Testing {{1}} variable"
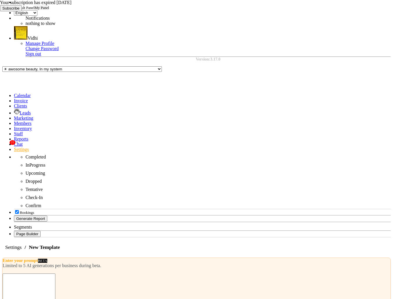
type input "test"
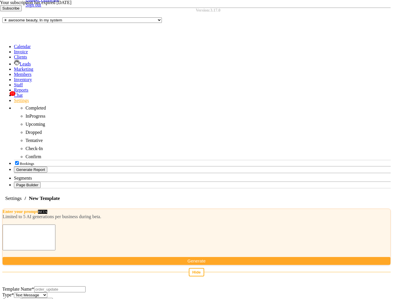
scroll to position [130, 0]
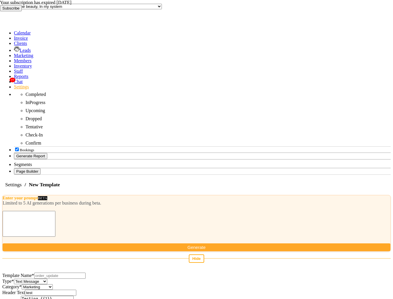
type input "TEST"
click at [58, 273] on input "Template Name *" at bounding box center [59, 276] width 51 height 6
type input "testing_temp"
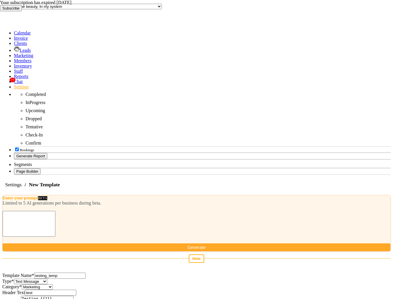
click at [7, 114] on div "Calendar Invoice Clients Leads Marketing Members Inventory Staff Reports 77 Cha…" at bounding box center [196, 102] width 388 height 144
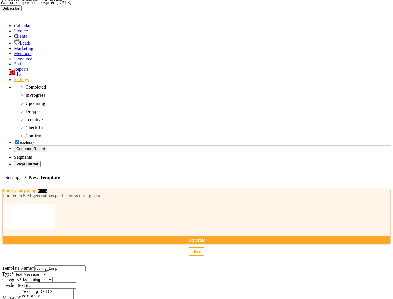
click at [388, 4] on div "Your subscription has expired 6 days ago Subscribe" at bounding box center [196, 5] width 393 height 11
click at [0, 11] on icon at bounding box center [0, 11] width 0 height 0
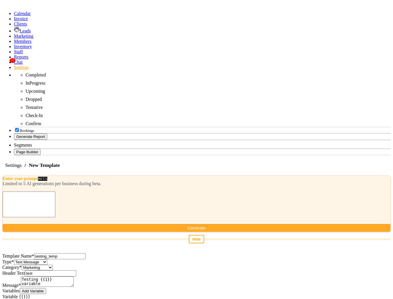
scroll to position [122, 0]
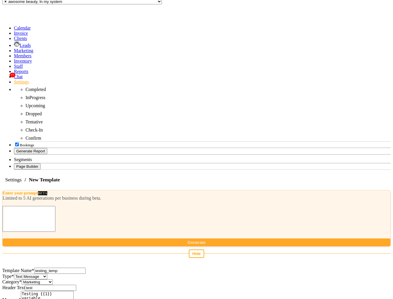
select select "URL"
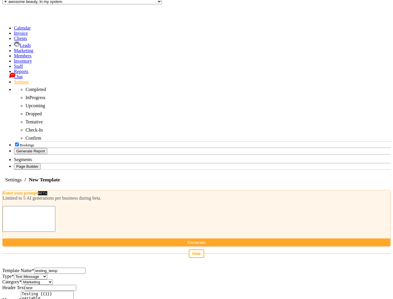
type input "http://google.com"
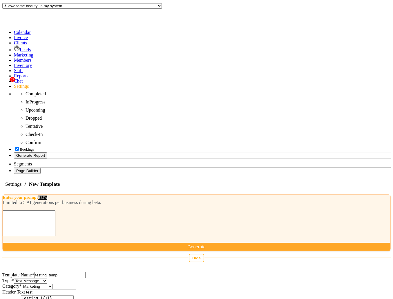
scroll to position [119, 0]
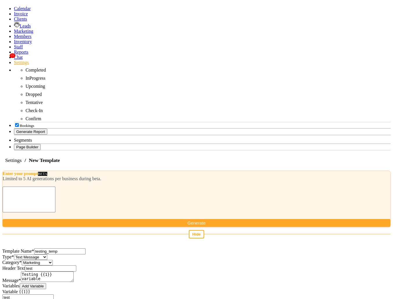
type input "test"
select select "APPROVED"
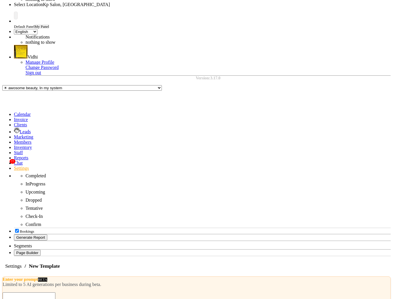
scroll to position [52, 0]
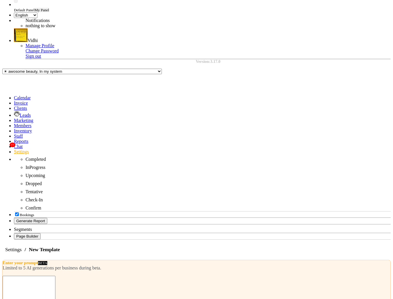
type textarea "{"
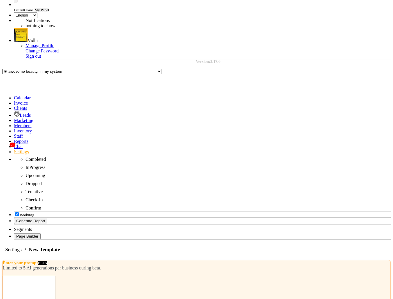
type textarea "Hii Test {{1}}"
type input "test"
type textarea "Hii Test {{1}} test"
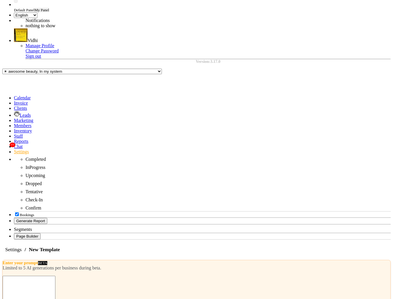
type input "testing"
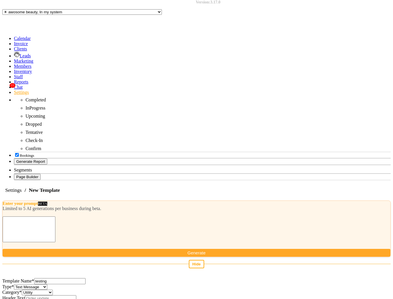
scroll to position [112, 0]
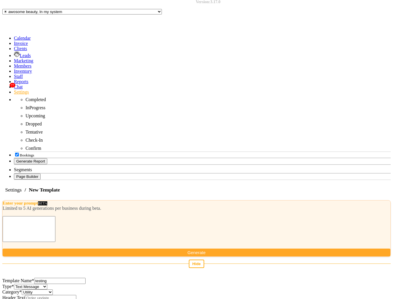
select select "PHONE_NUMBER"
type input "test"
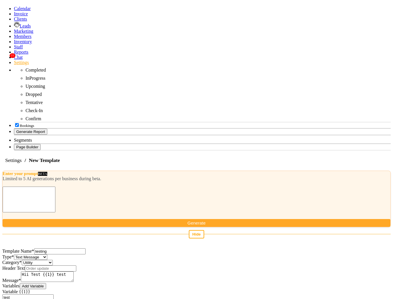
drag, startPoint x: 68, startPoint y: 234, endPoint x: 51, endPoint y: 234, distance: 16.2
type input "8638363907"
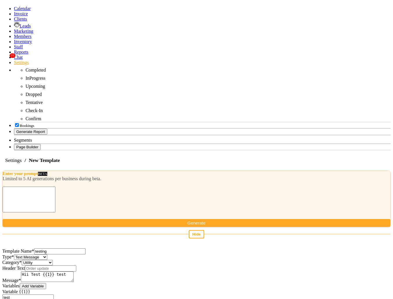
select select "APPROVED"
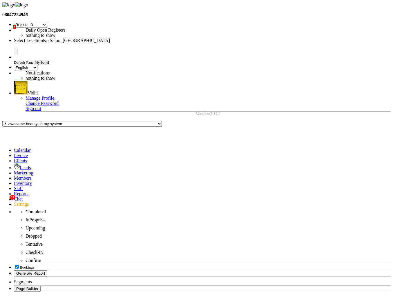
select select
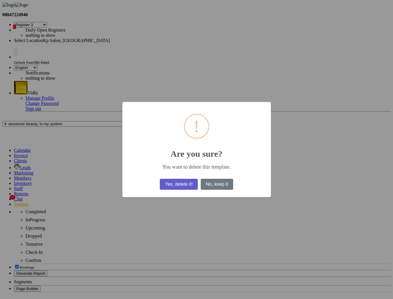
click at [185, 186] on button "Yes, delete it!" at bounding box center [179, 184] width 38 height 11
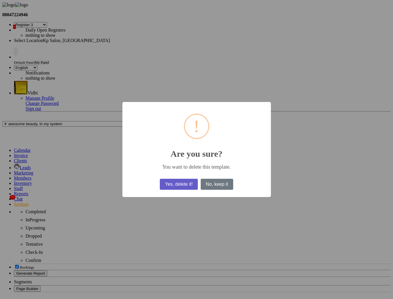
click at [177, 186] on button "Yes, delete it!" at bounding box center [179, 184] width 38 height 11
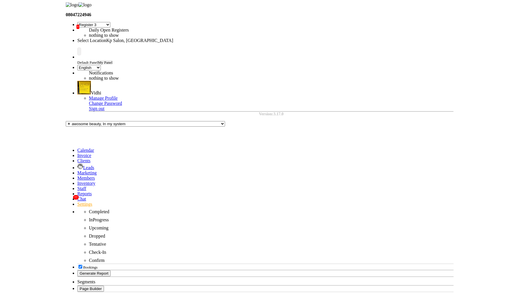
scroll to position [52, 0]
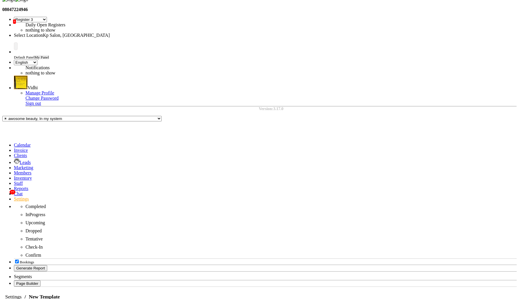
scroll to position [0, 0]
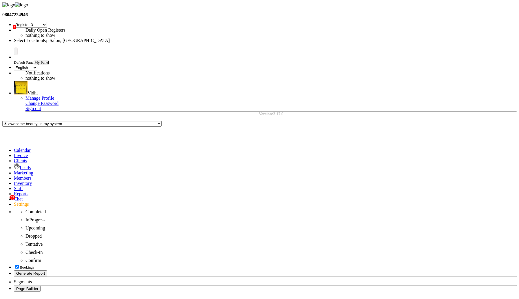
select select "APPROVED"
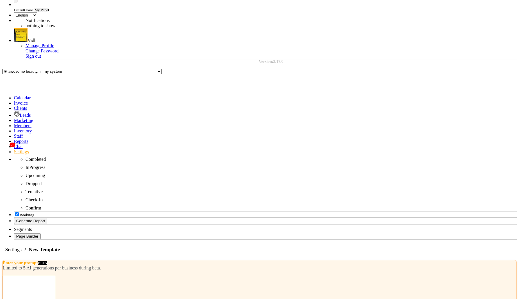
type input "testing_template_authentication_01"
select select "AUTHENTICATION"
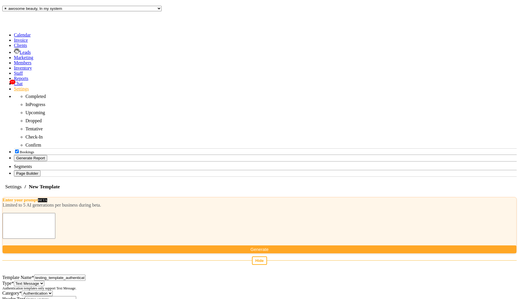
scroll to position [117, 0]
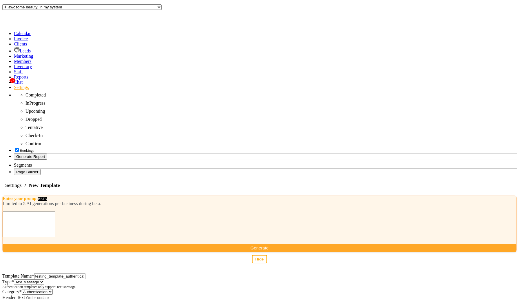
select select "APPROVED"
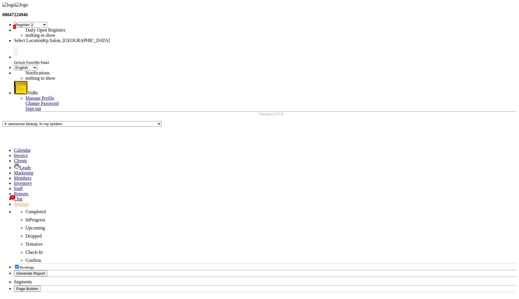
select select
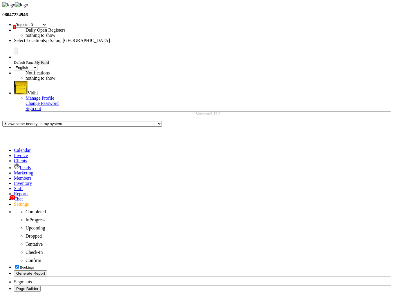
type input "testing_temp_category_auth"
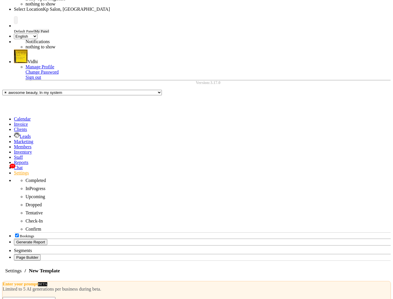
scroll to position [38, 0]
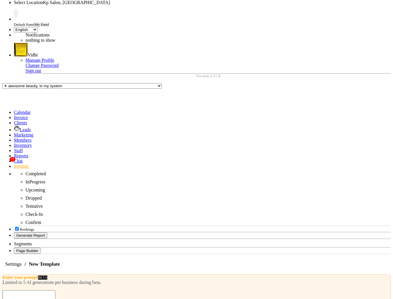
select select "AUTHENTICATION"
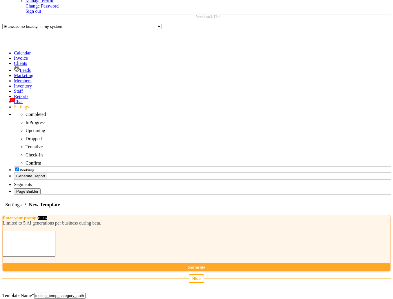
scroll to position [98, 0]
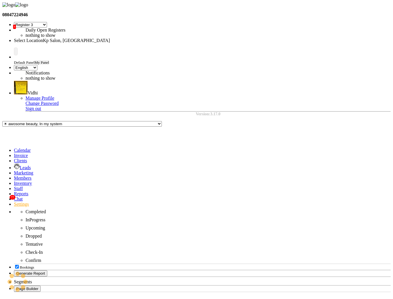
select select "APPROVED"
select select
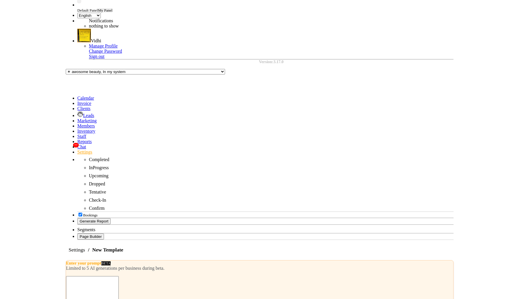
scroll to position [52, 0]
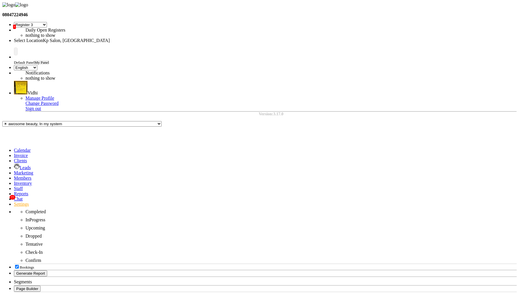
scroll to position [126, 0]
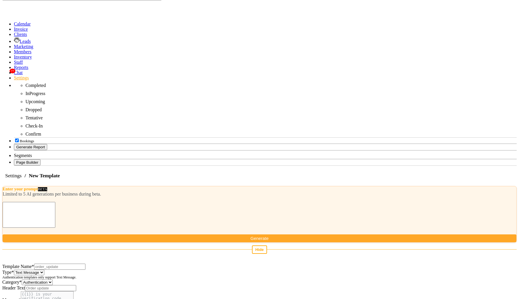
select select "UTILITY"
select select "TEXT"
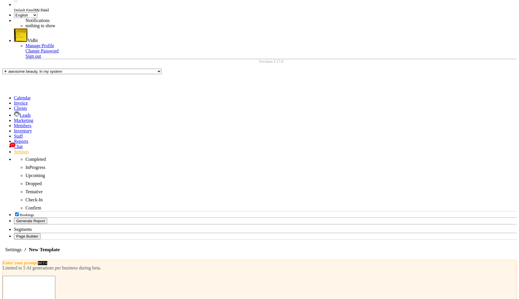
scroll to position [0, 0]
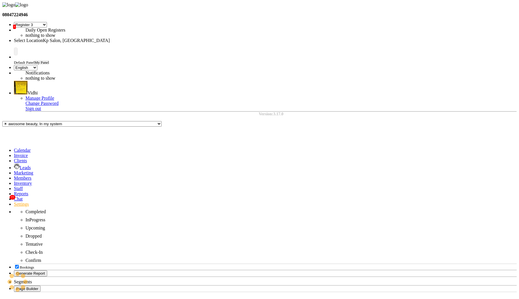
type textarea "craete one authentication template"
type input "authentication_code_template"
select select "AUTHENTICATION"
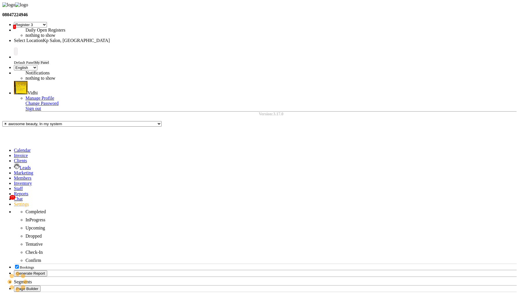
type input "Authentication Code"
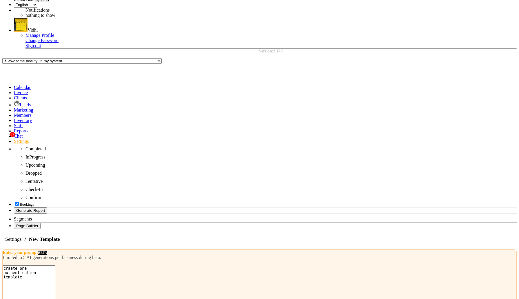
scroll to position [65, 0]
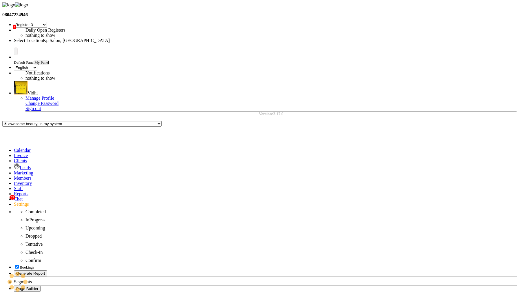
select select "APPROVED"
select select
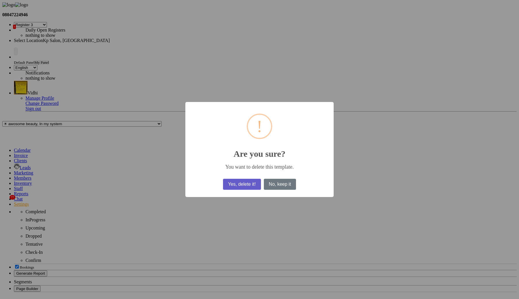
click at [239, 184] on button "Yes, delete it!" at bounding box center [242, 184] width 38 height 11
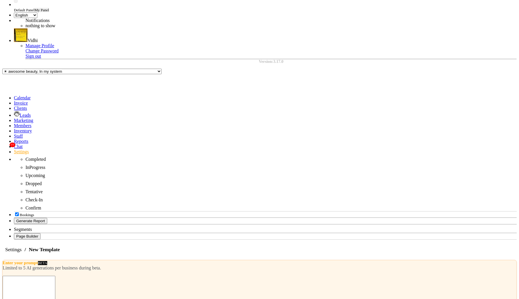
select select "AUTHENTICATION"
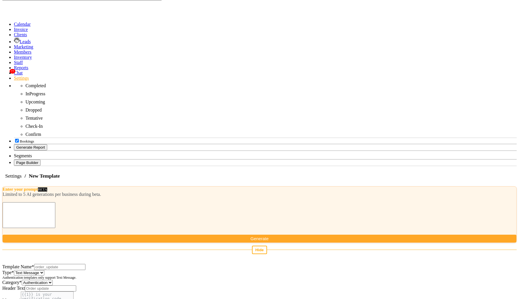
scroll to position [126, 0]
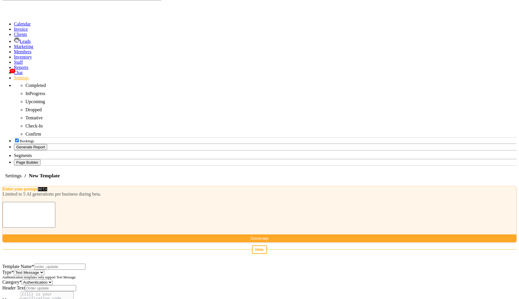
click at [44, 270] on select "Text Message" at bounding box center [29, 273] width 30 height 6
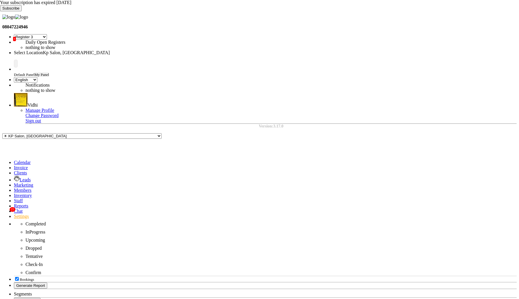
select select "7"
select select "en"
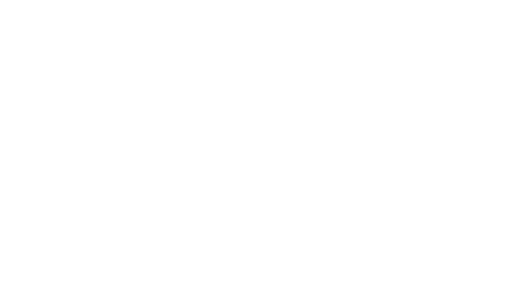
select select "7"
select select "en"
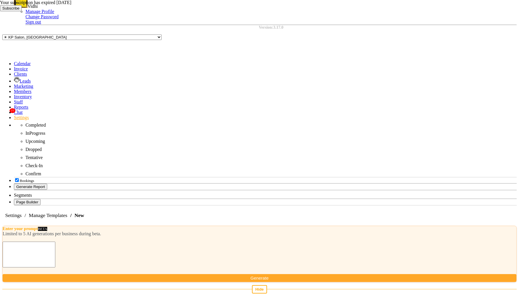
scroll to position [125, 0]
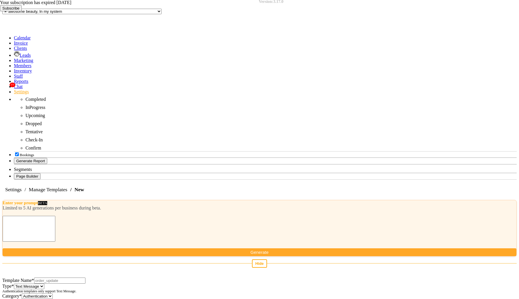
click at [53, 294] on select "Utility Marketing Authentication" at bounding box center [37, 297] width 31 height 6
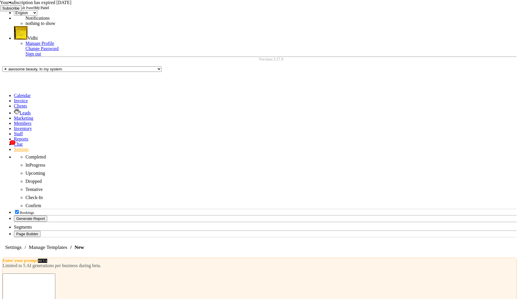
click at [0, 11] on icon at bounding box center [0, 11] width 0 height 0
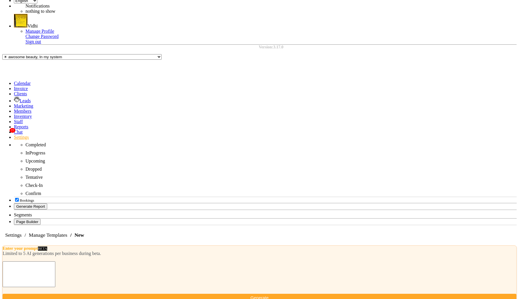
scroll to position [52, 0]
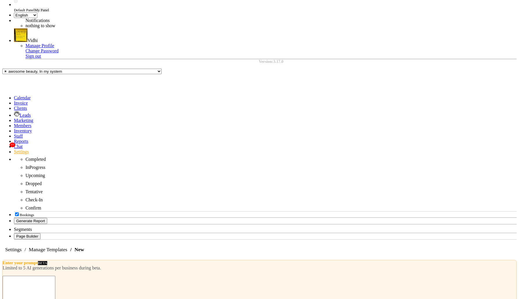
select select "AUTHENTICATION"
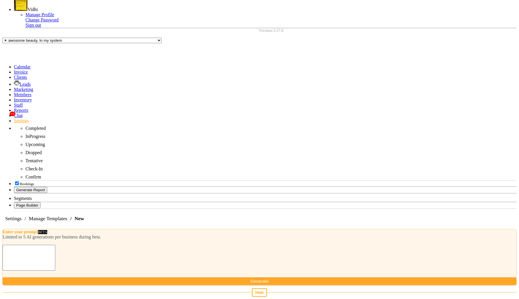
scroll to position [84, 0]
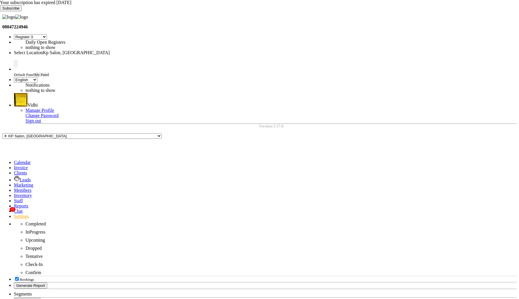
select select "7"
select select "en"
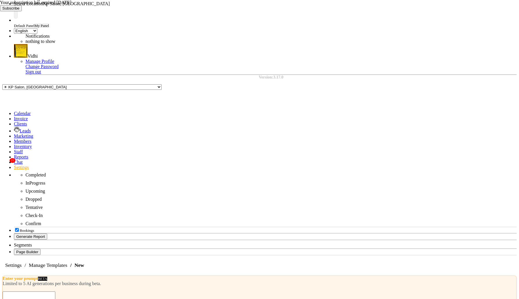
select select "AUTHENTICATION"
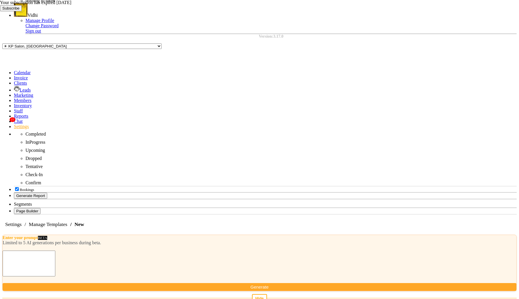
scroll to position [129, 0]
